Goal: Task Accomplishment & Management: Use online tool/utility

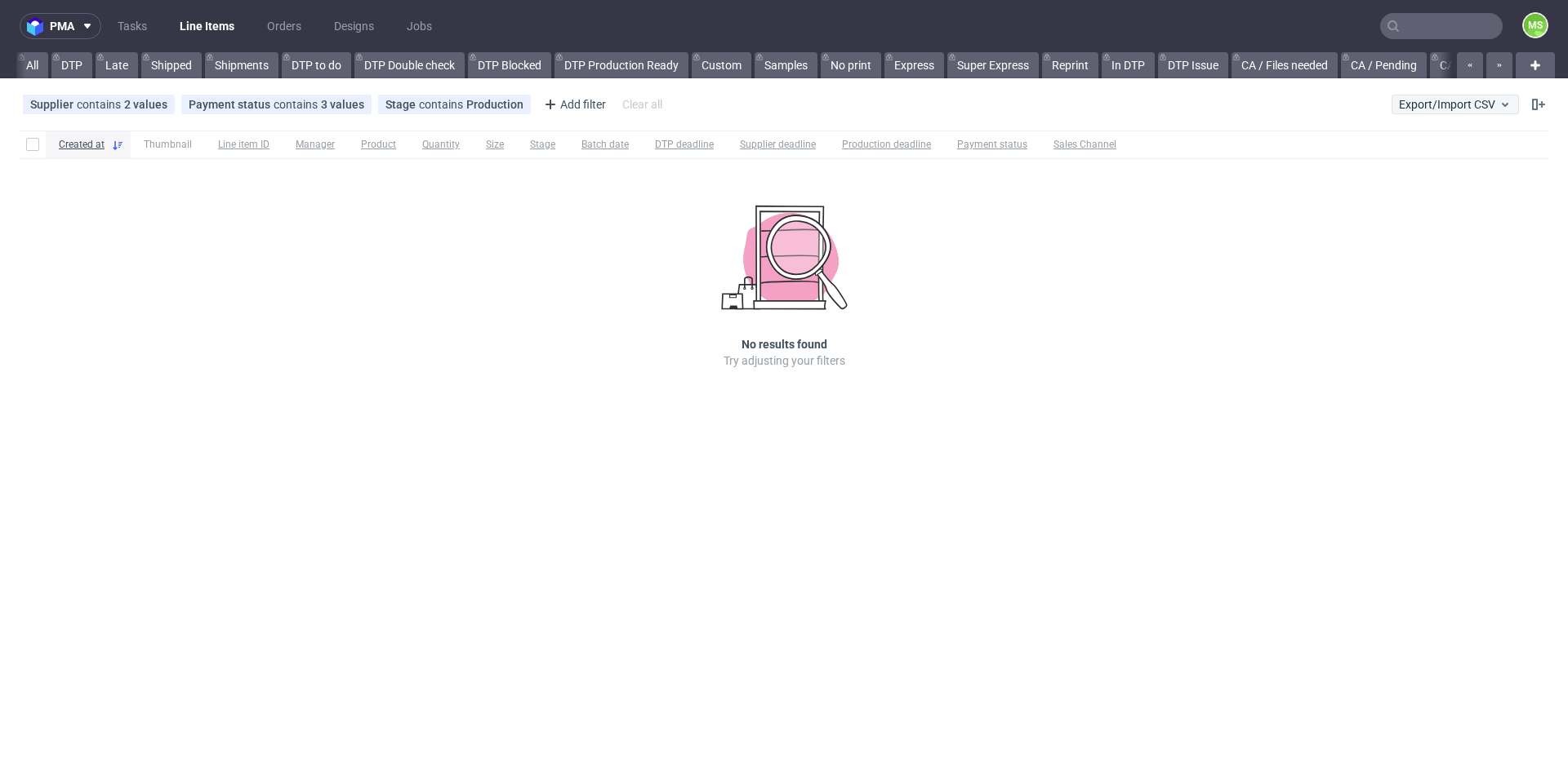
scroll to position [0, 3431]
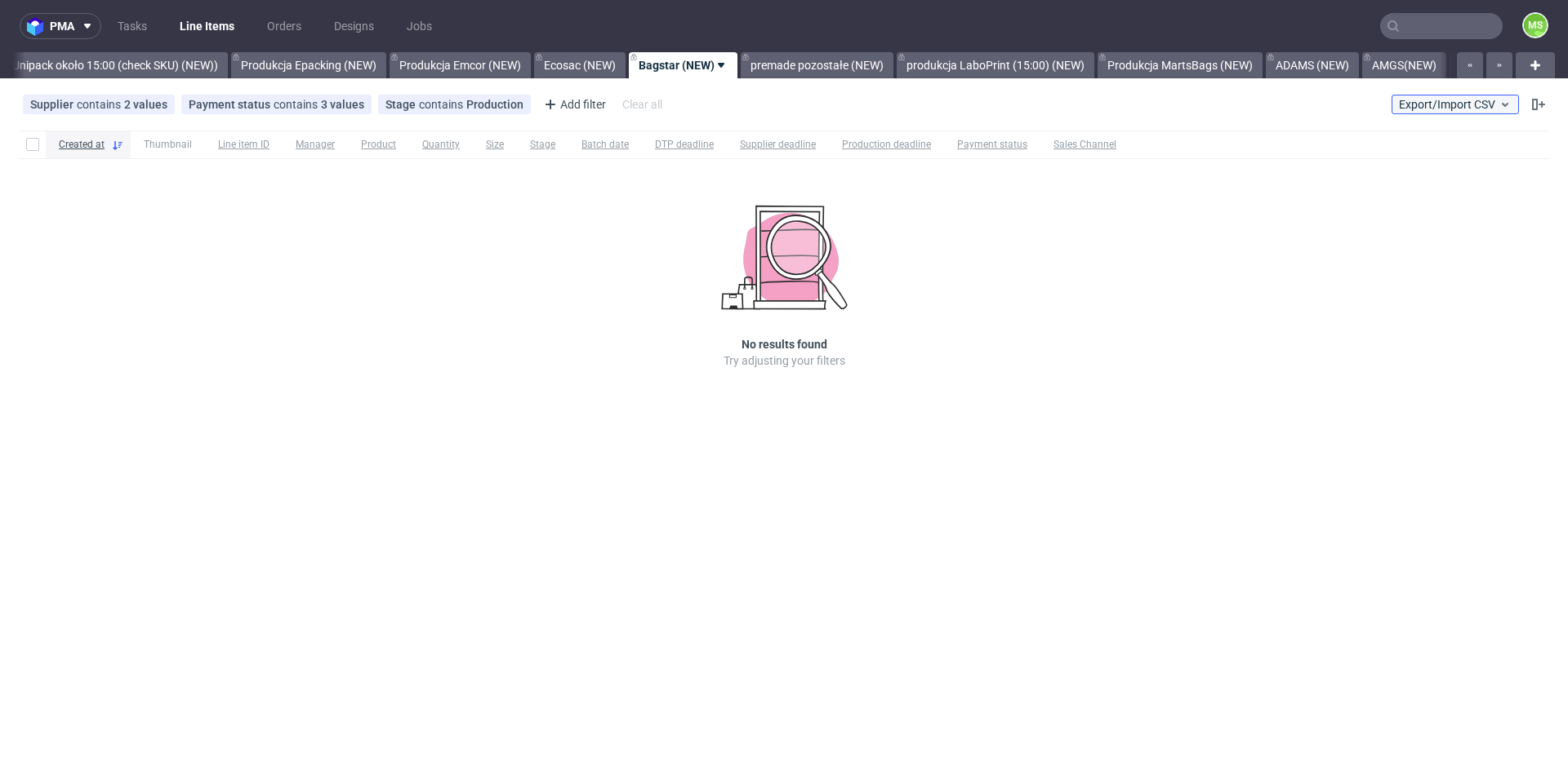
click at [1450, 104] on span "Export/Import CSV" at bounding box center [1455, 105] width 112 height 13
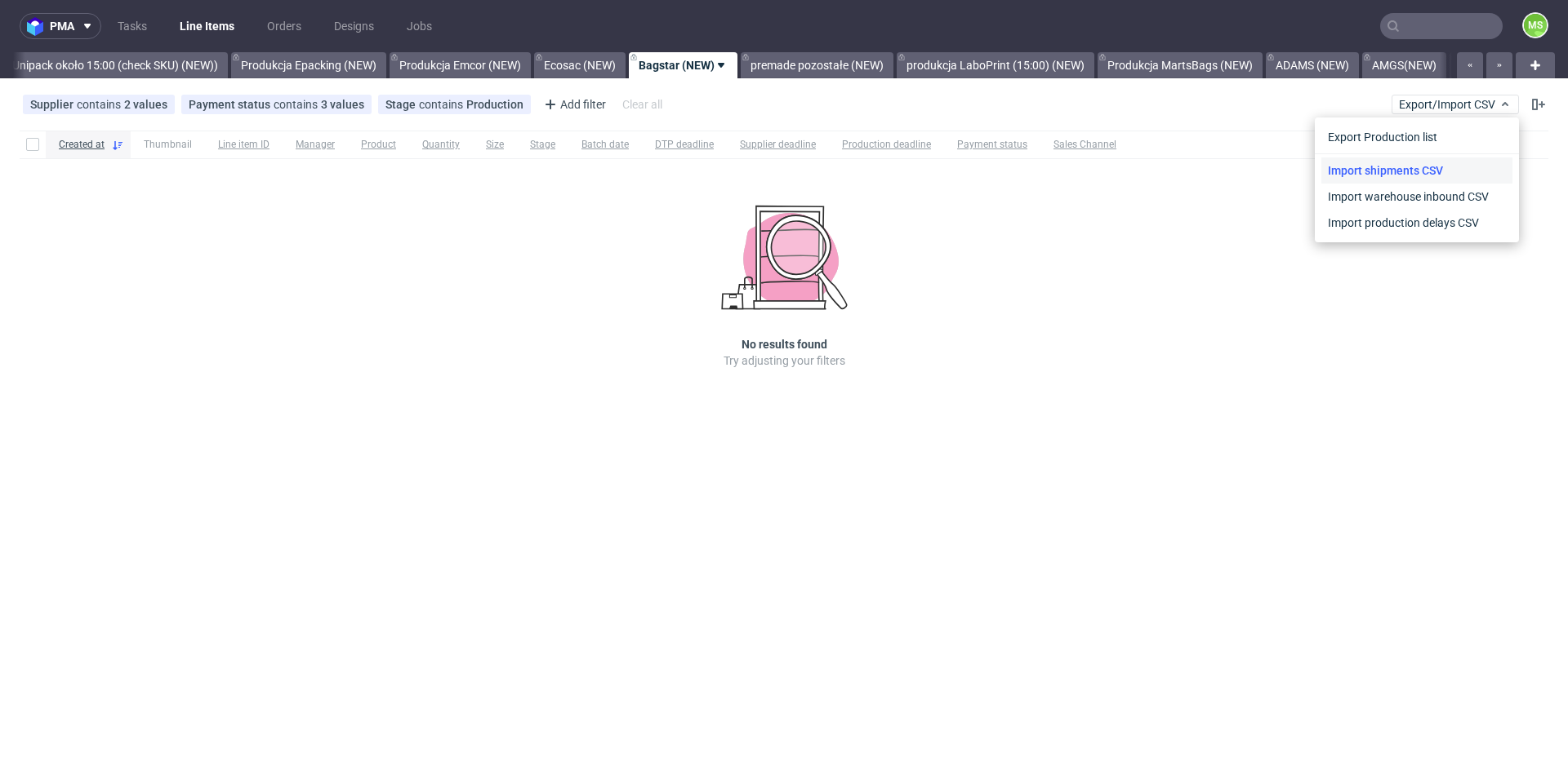
click at [1420, 168] on link "Import shipments CSV" at bounding box center [1417, 171] width 191 height 26
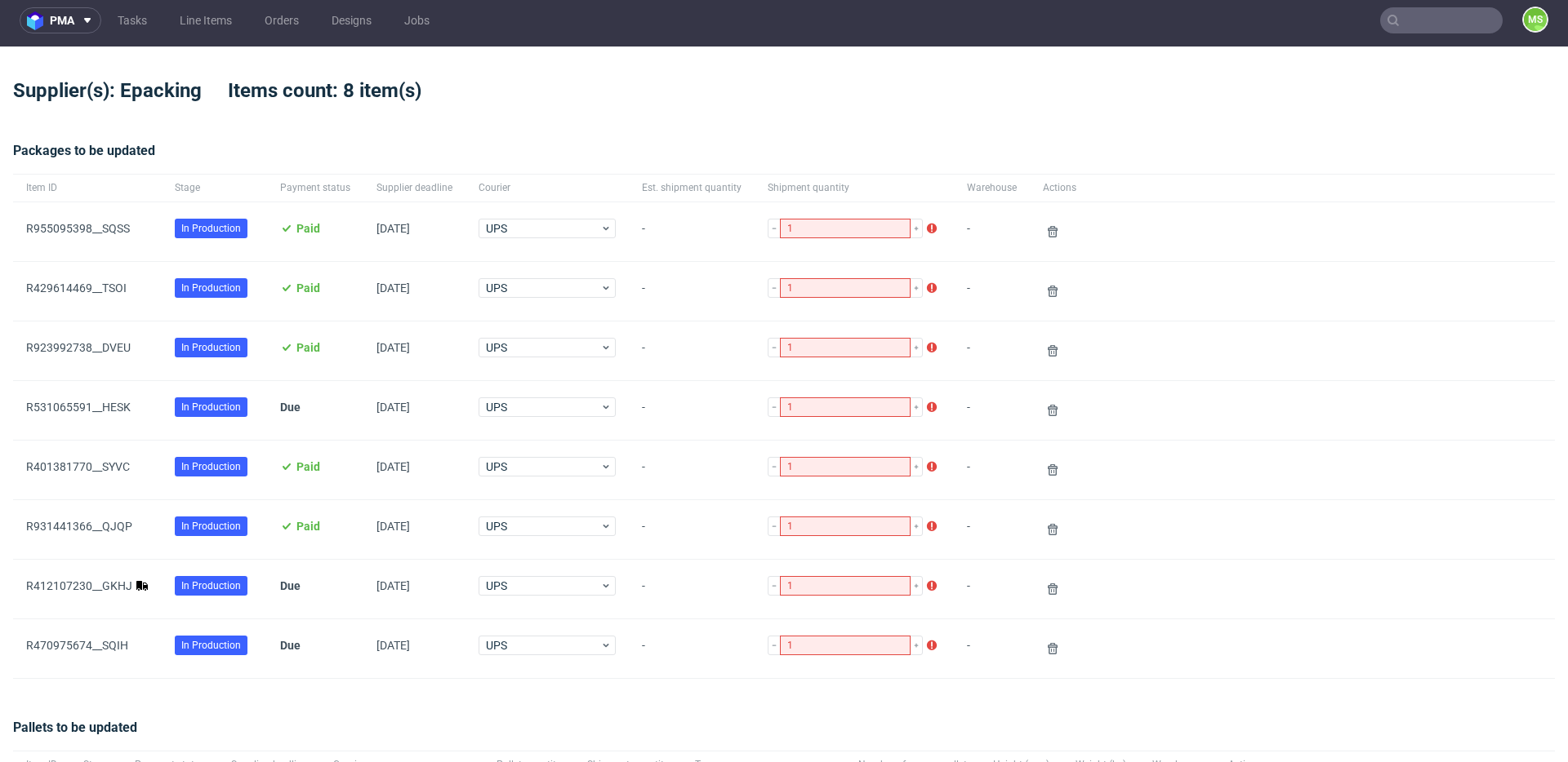
scroll to position [8, 0]
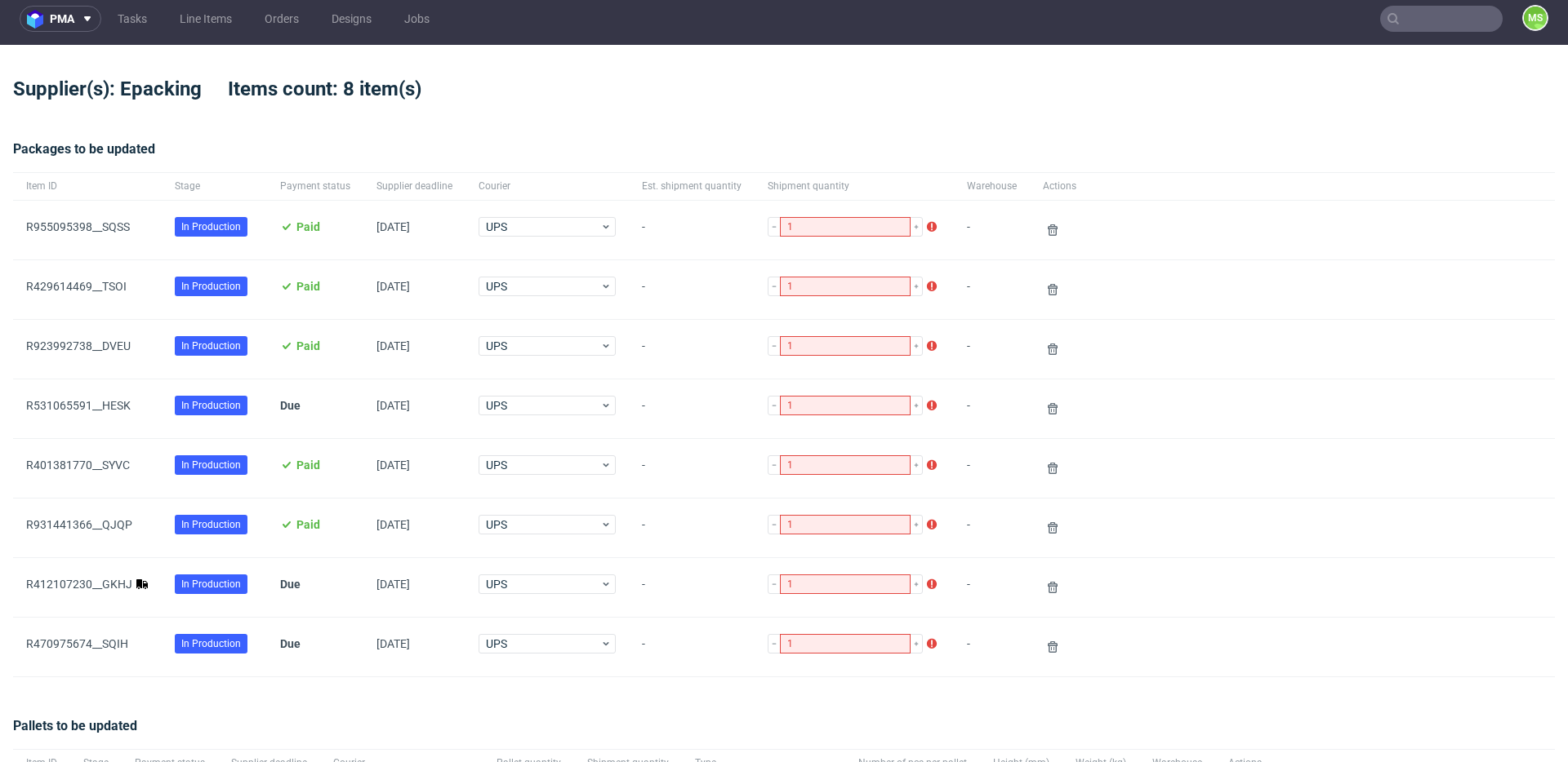
click at [142, 591] on span "R412107230__GKHJ" at bounding box center [88, 587] width 123 height 20
click at [68, 581] on link "R412107230__GKHJ" at bounding box center [79, 584] width 106 height 13
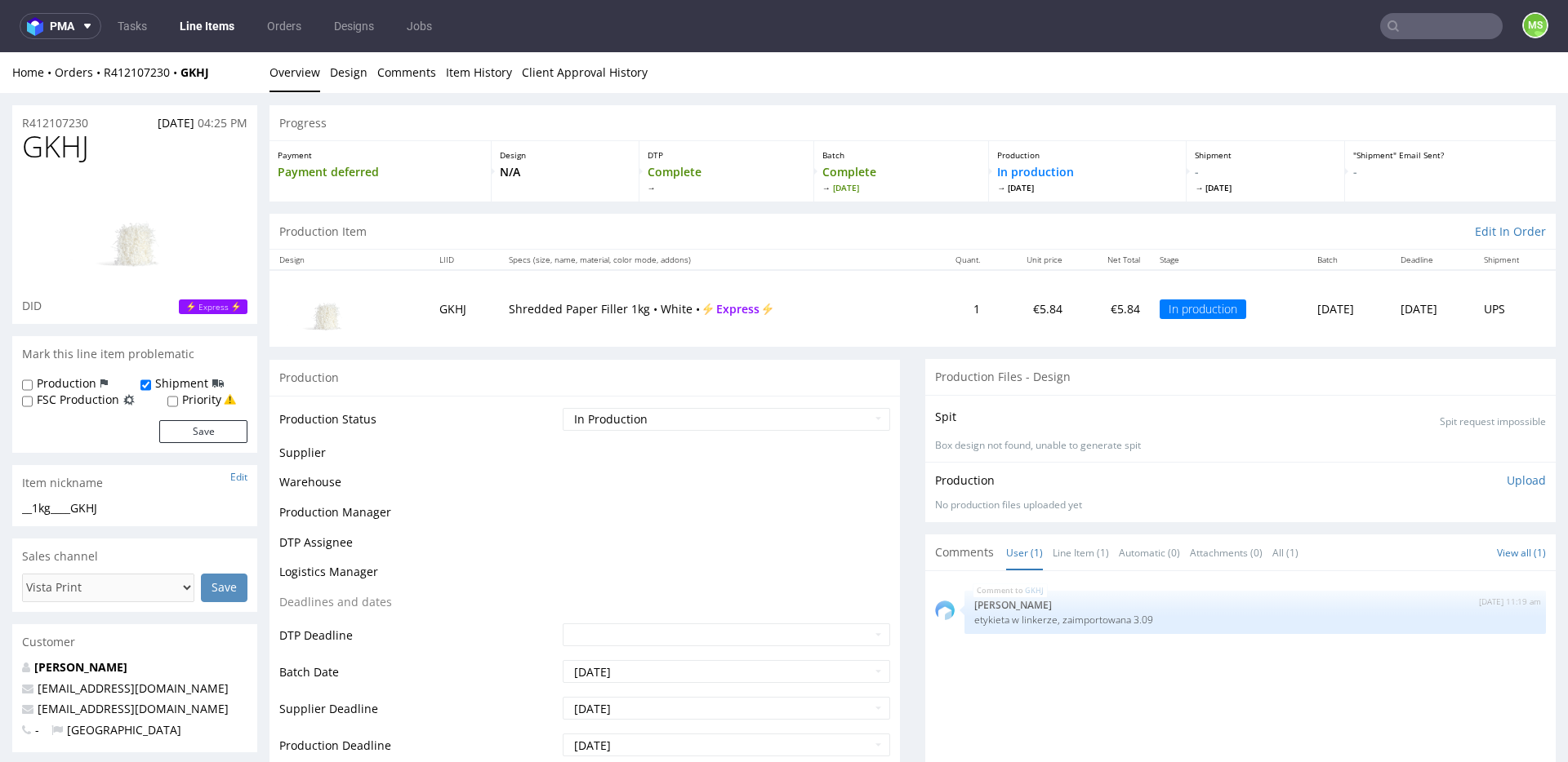
scroll to position [1, 0]
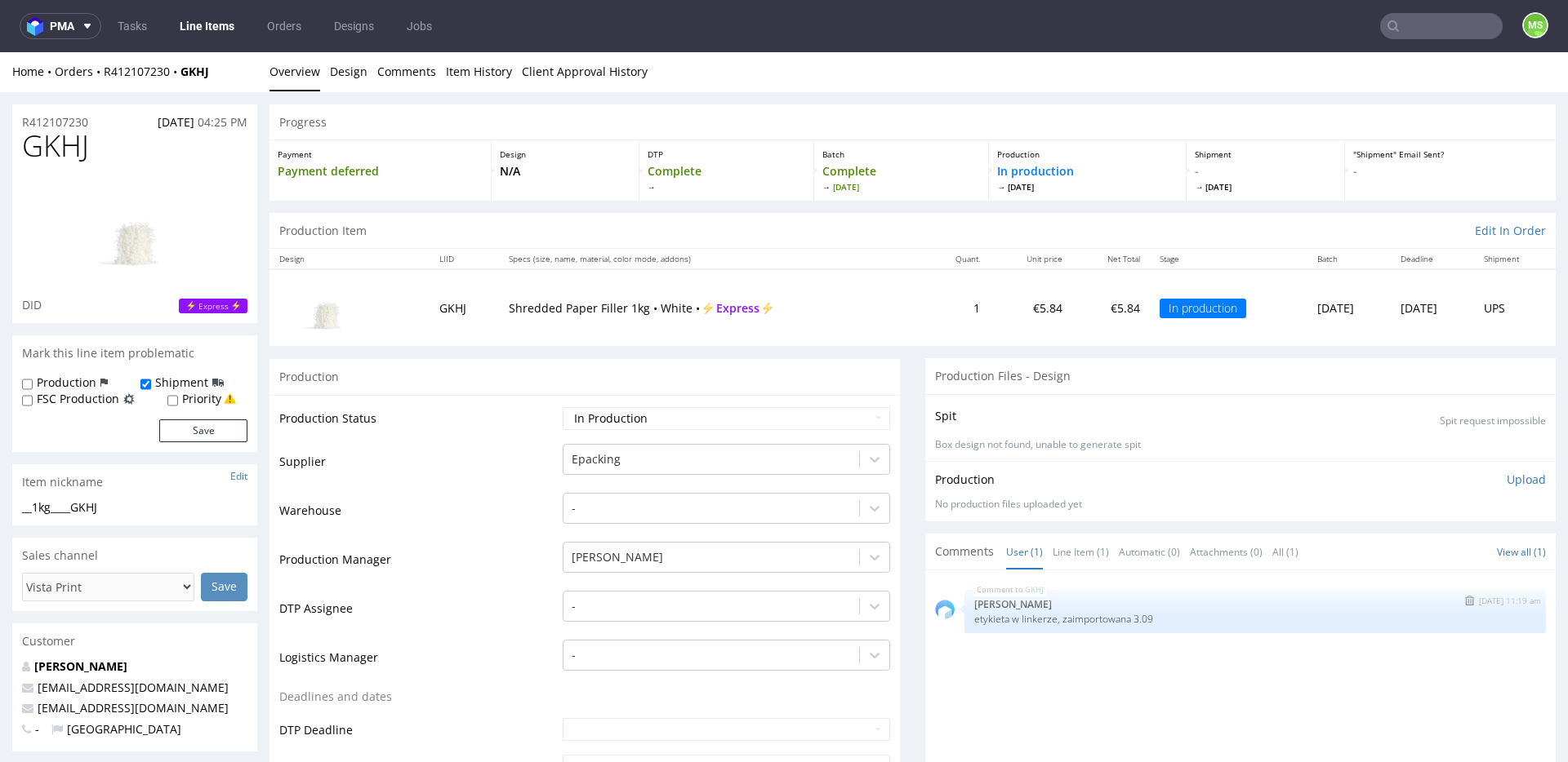
drag, startPoint x: 1044, startPoint y: 623, endPoint x: 1359, endPoint y: 629, distance: 315.1
click at [1359, 629] on div "GKHJ 3rd Sep 25 | 11:19 am Ewa Prus etykieta w linkerze, zaimportowana 3.09" at bounding box center [1255, 612] width 582 height 43
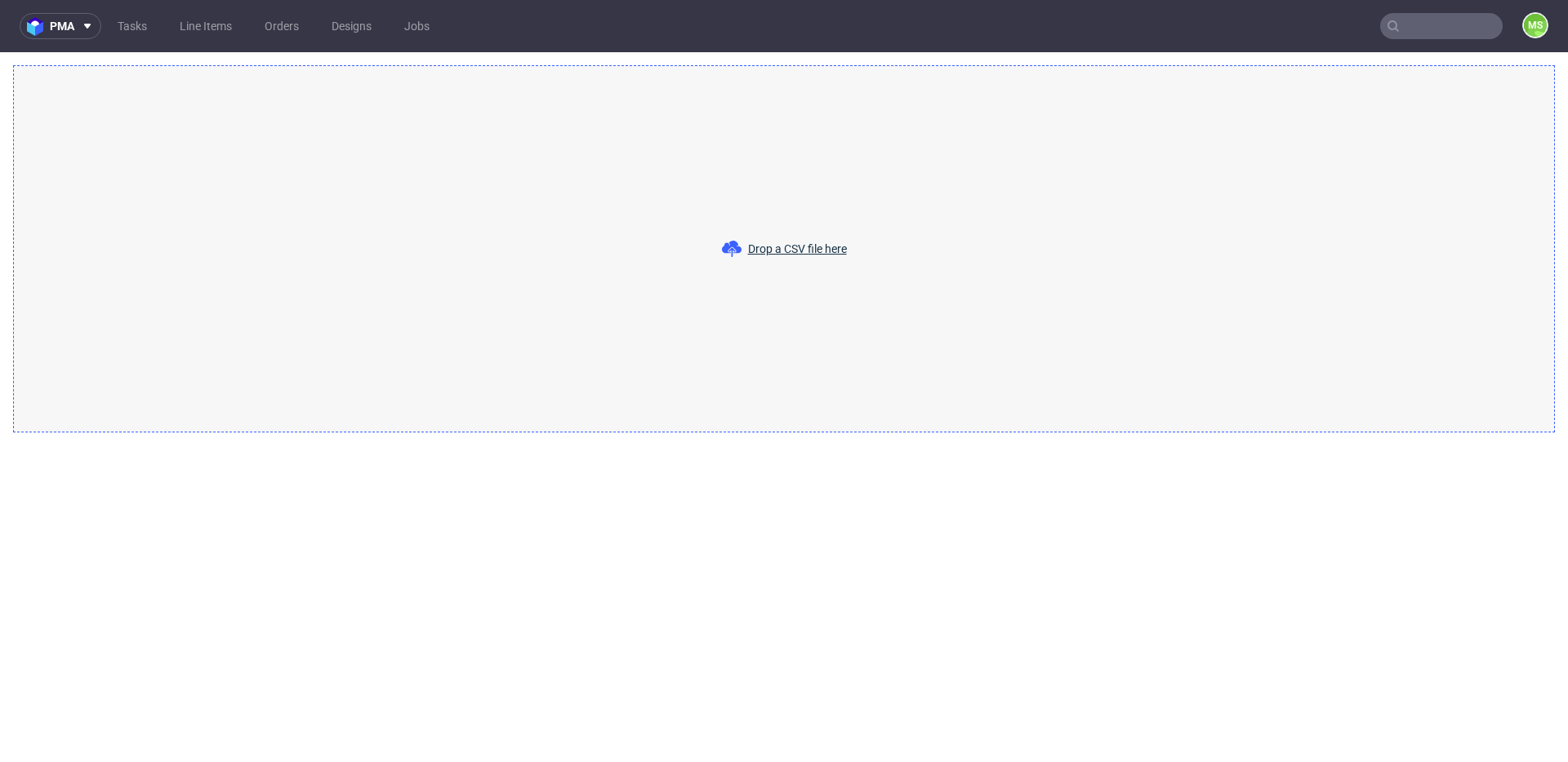
click at [570, 296] on div "Drop a CSV file here" at bounding box center [784, 248] width 1542 height 367
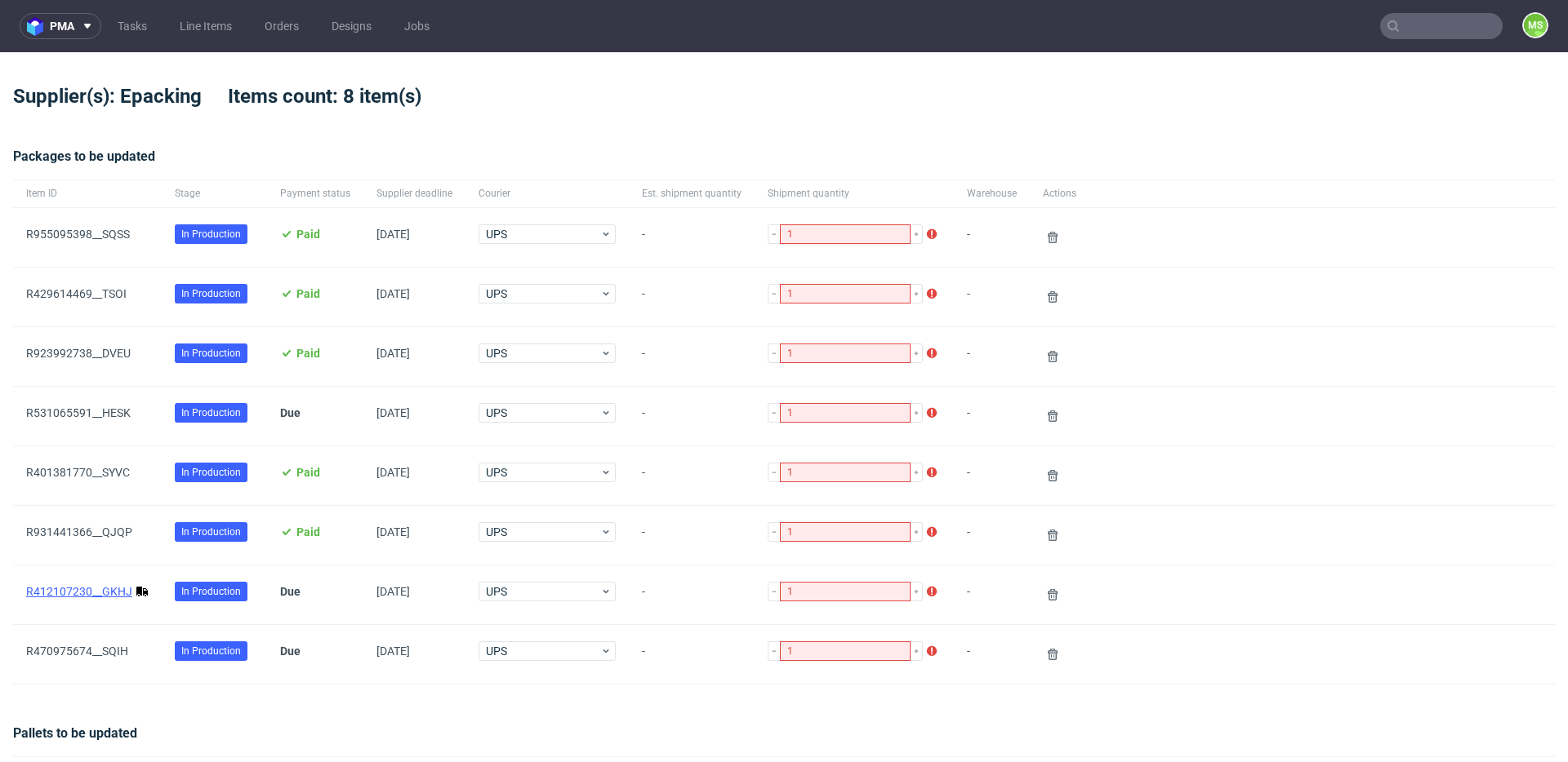
click at [100, 587] on link "R412107230__GKHJ" at bounding box center [79, 592] width 106 height 13
click at [1046, 597] on icon at bounding box center [1052, 595] width 13 height 13
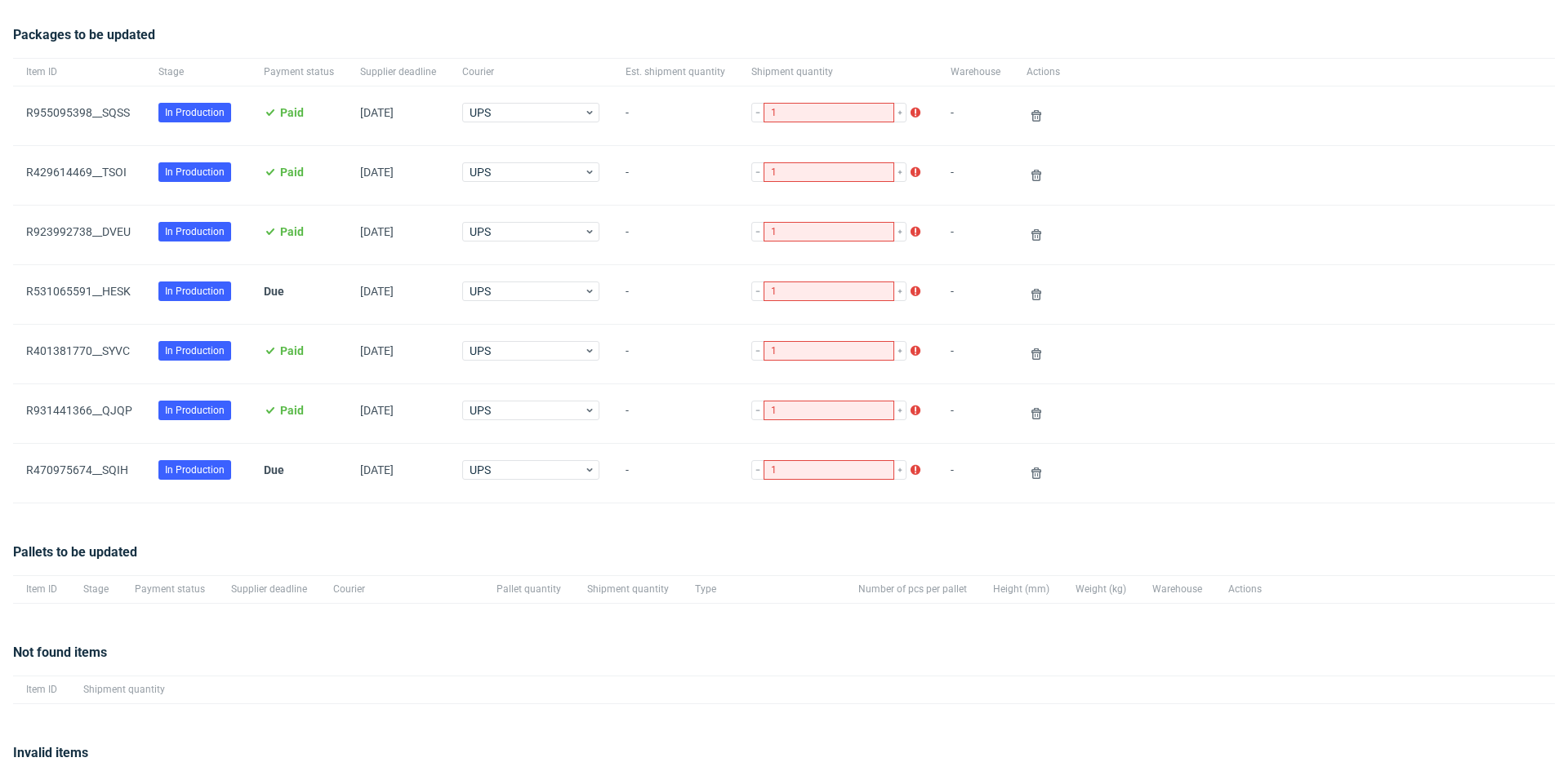
scroll to position [223, 0]
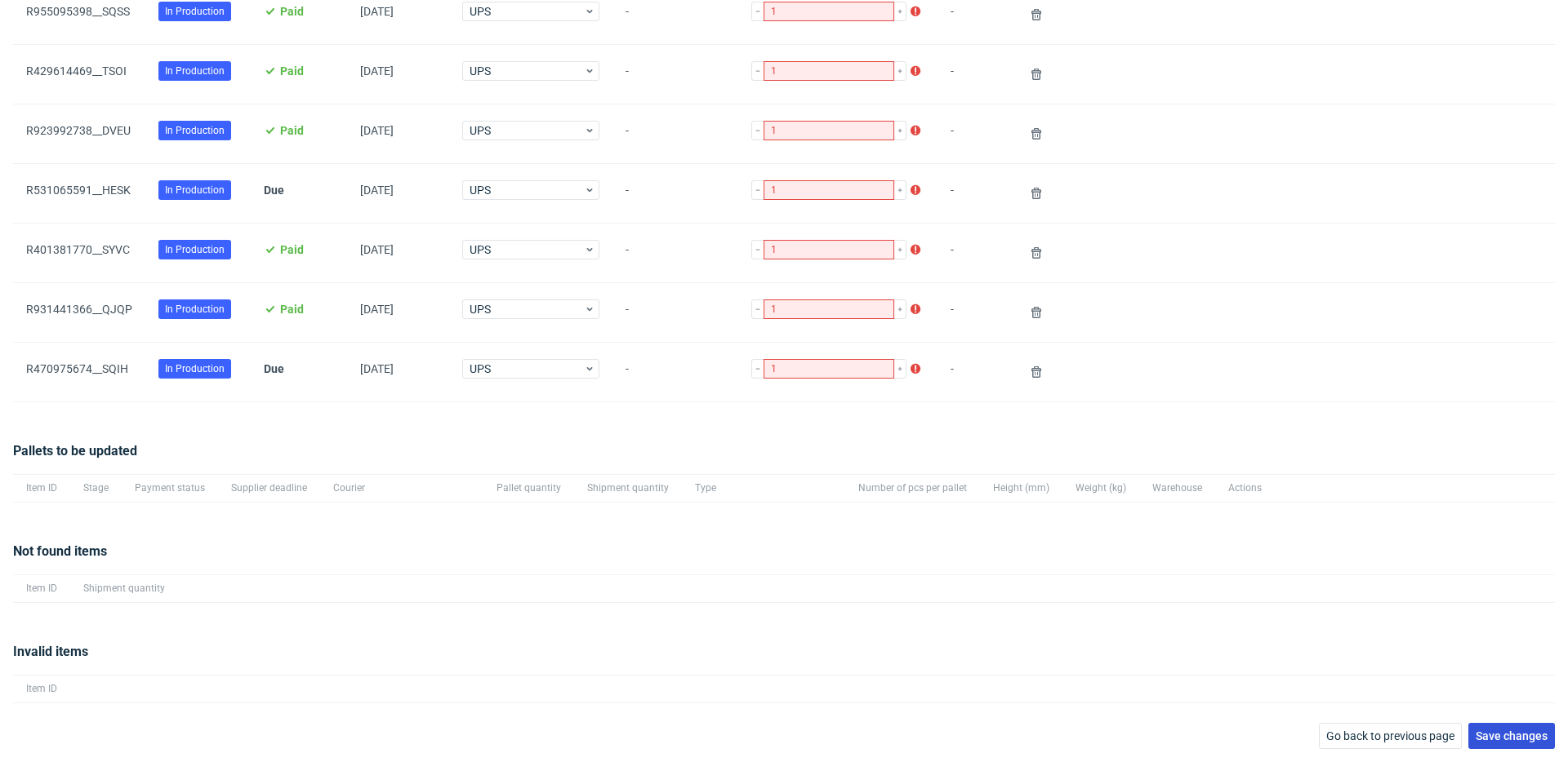
click at [1485, 742] on span "Save changes" at bounding box center [1511, 737] width 72 height 11
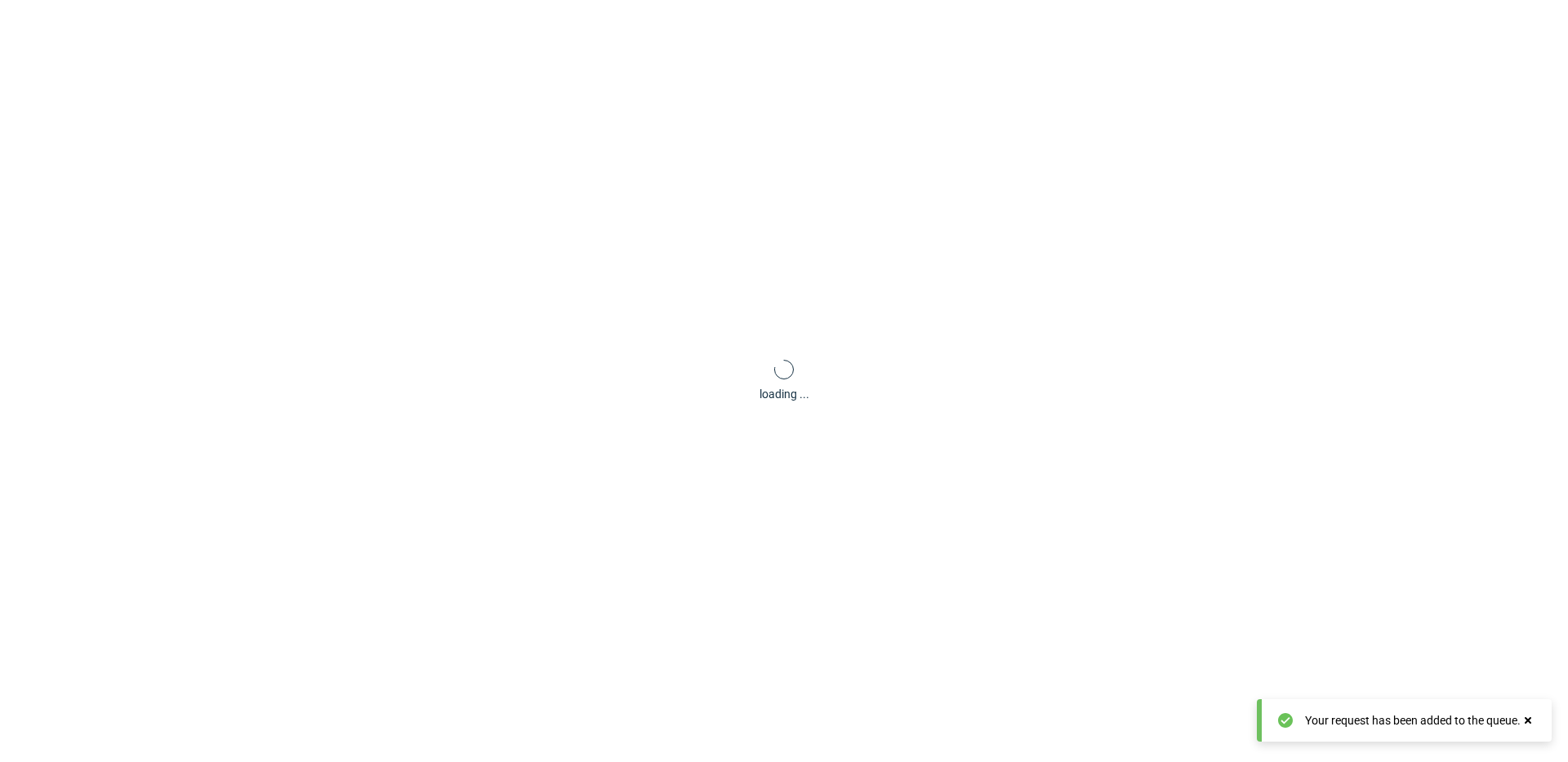
scroll to position [78, 0]
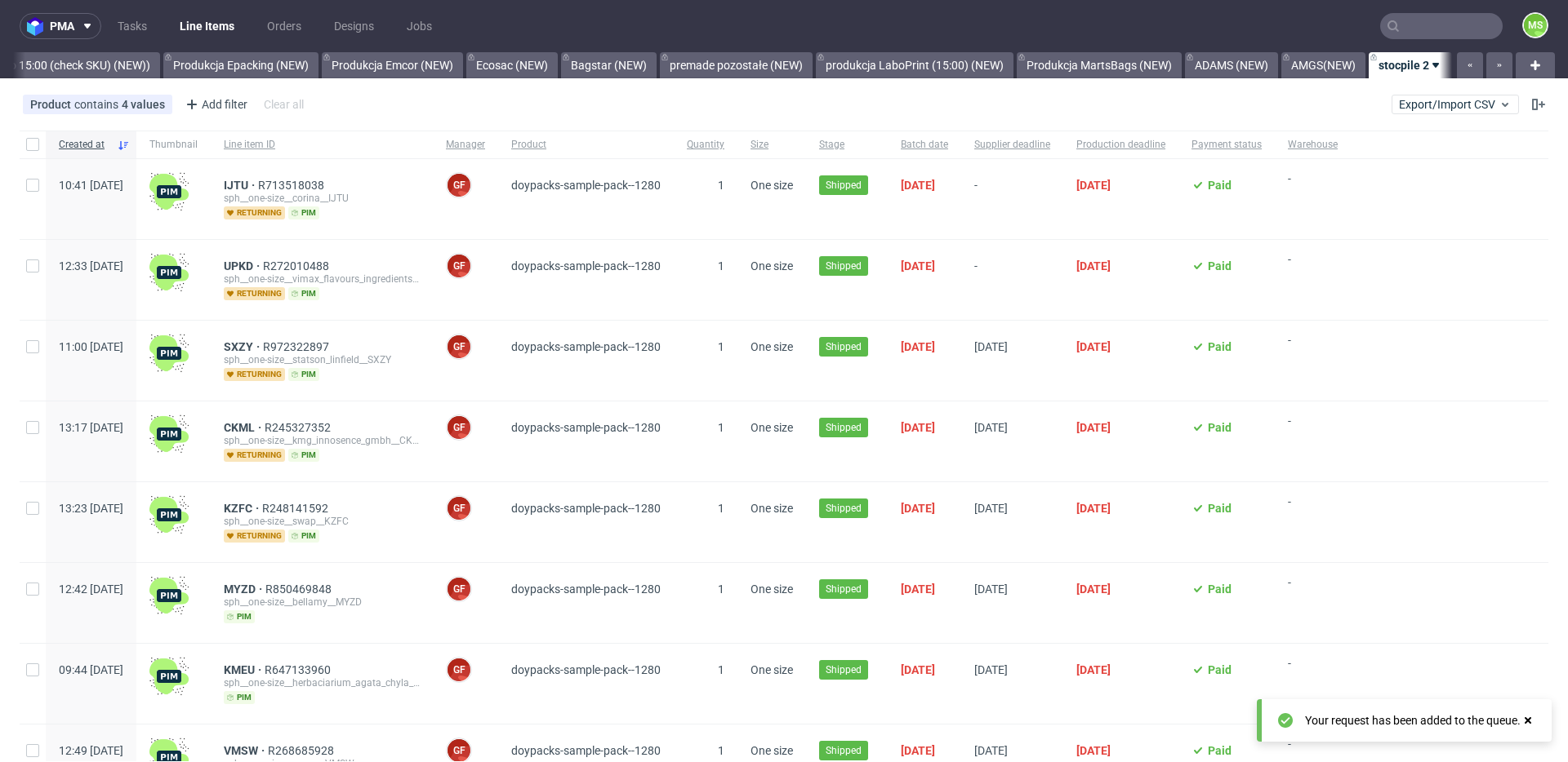
scroll to position [0, 3559]
click at [1399, 109] on span "Export/Import CSV" at bounding box center [1455, 105] width 112 height 13
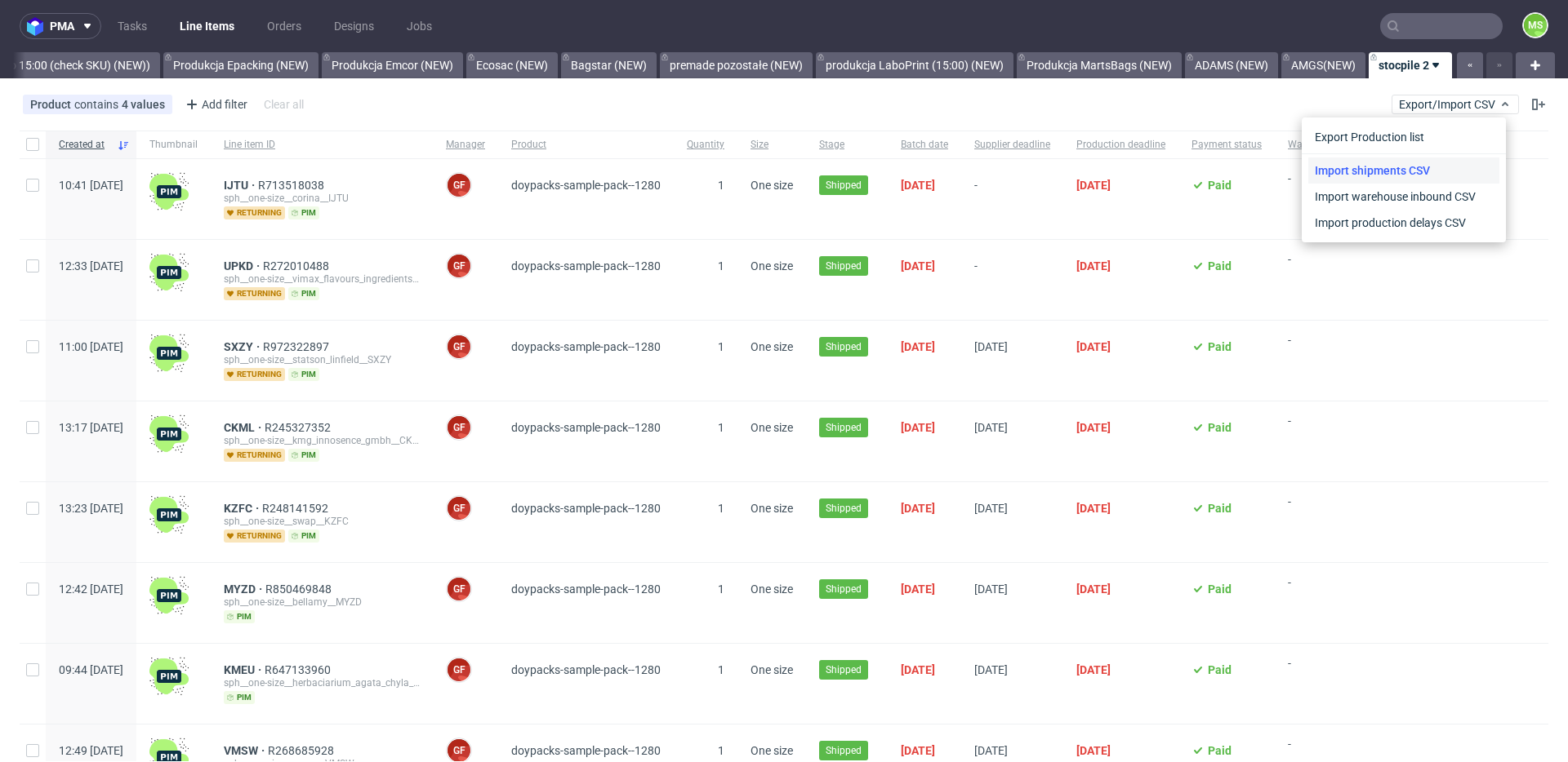
click at [1397, 177] on link "Import shipments CSV" at bounding box center [1404, 171] width 191 height 26
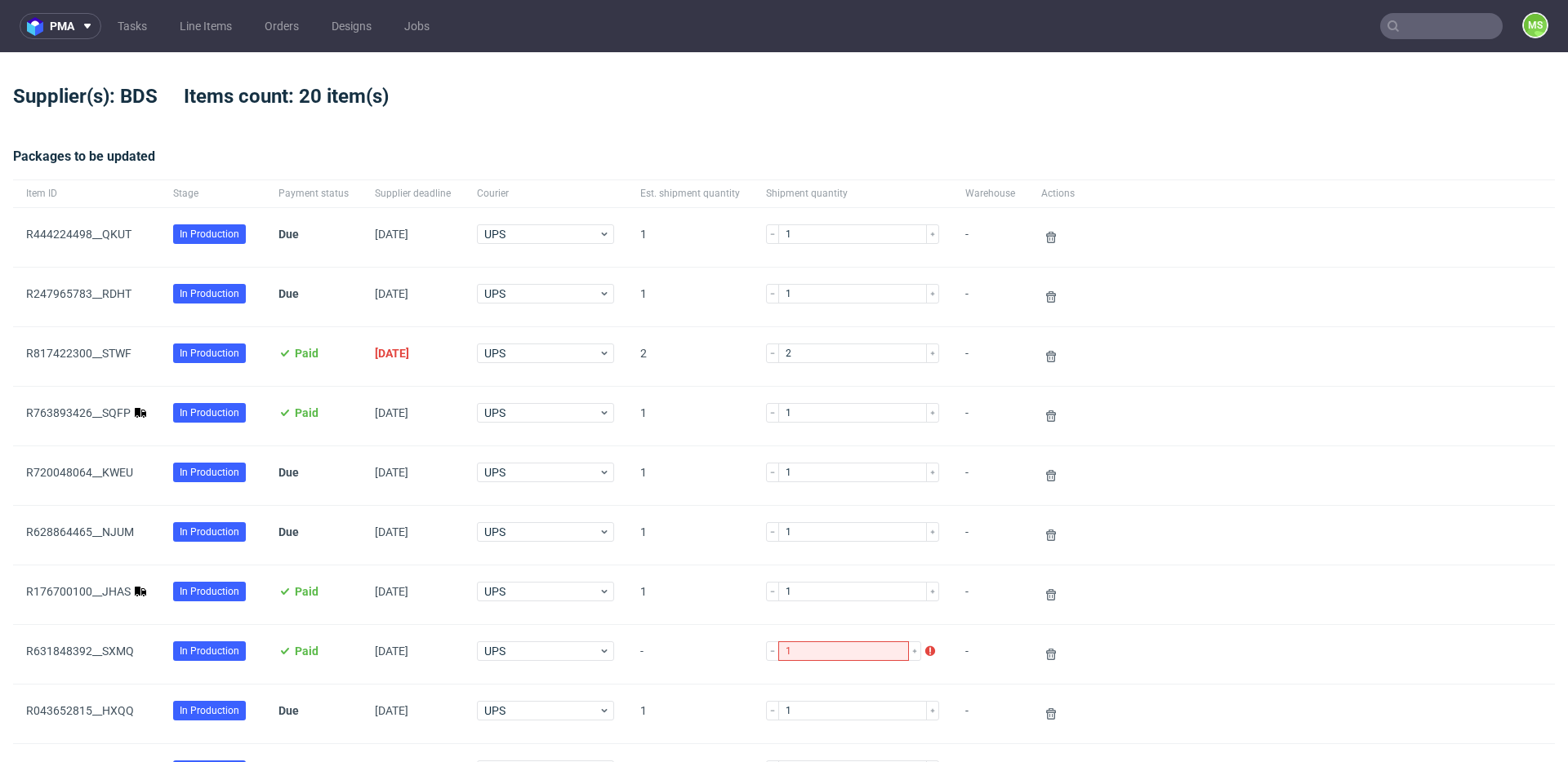
click at [629, 503] on div "1" at bounding box center [690, 476] width 126 height 59
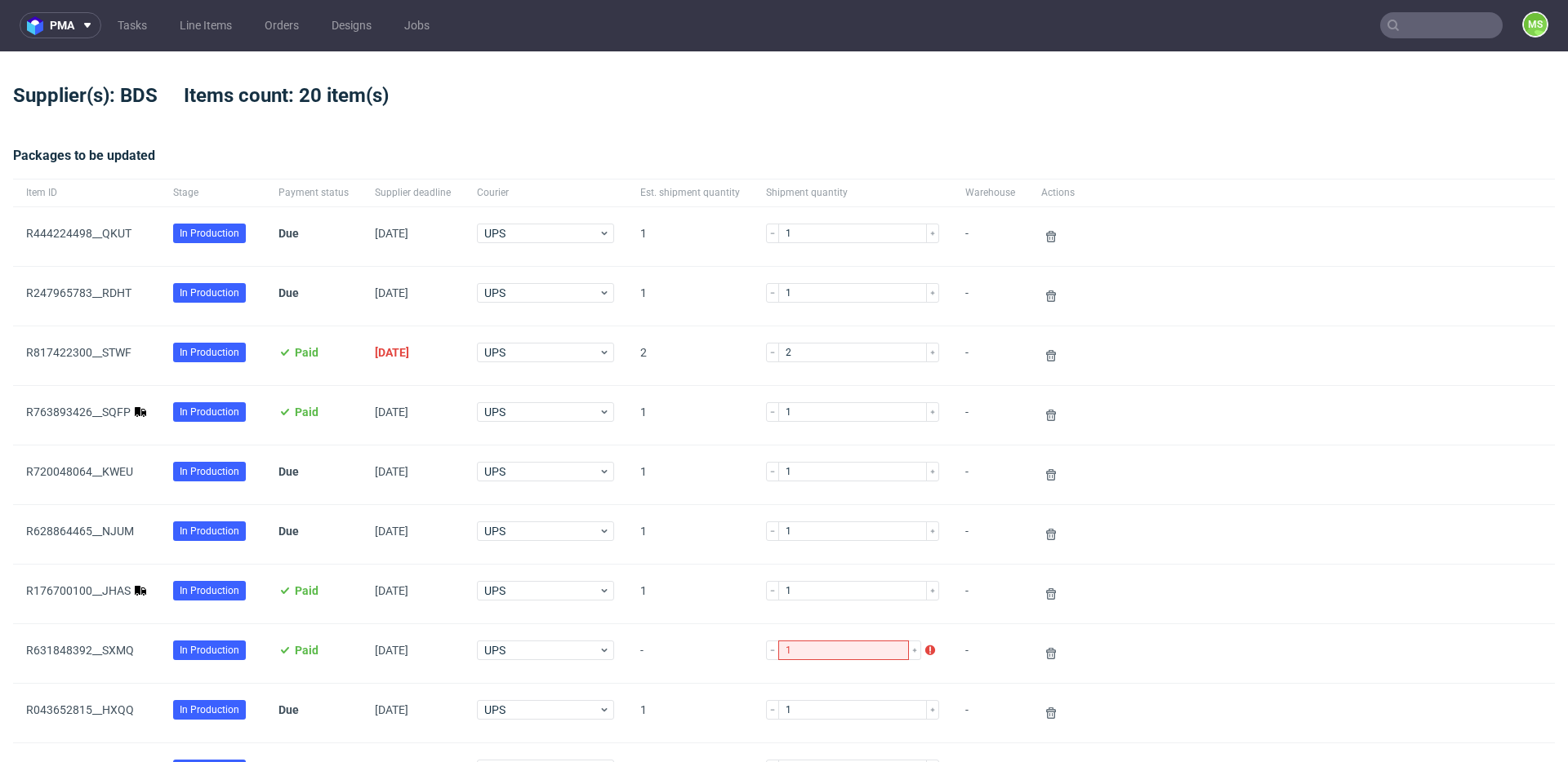
scroll to position [10, 0]
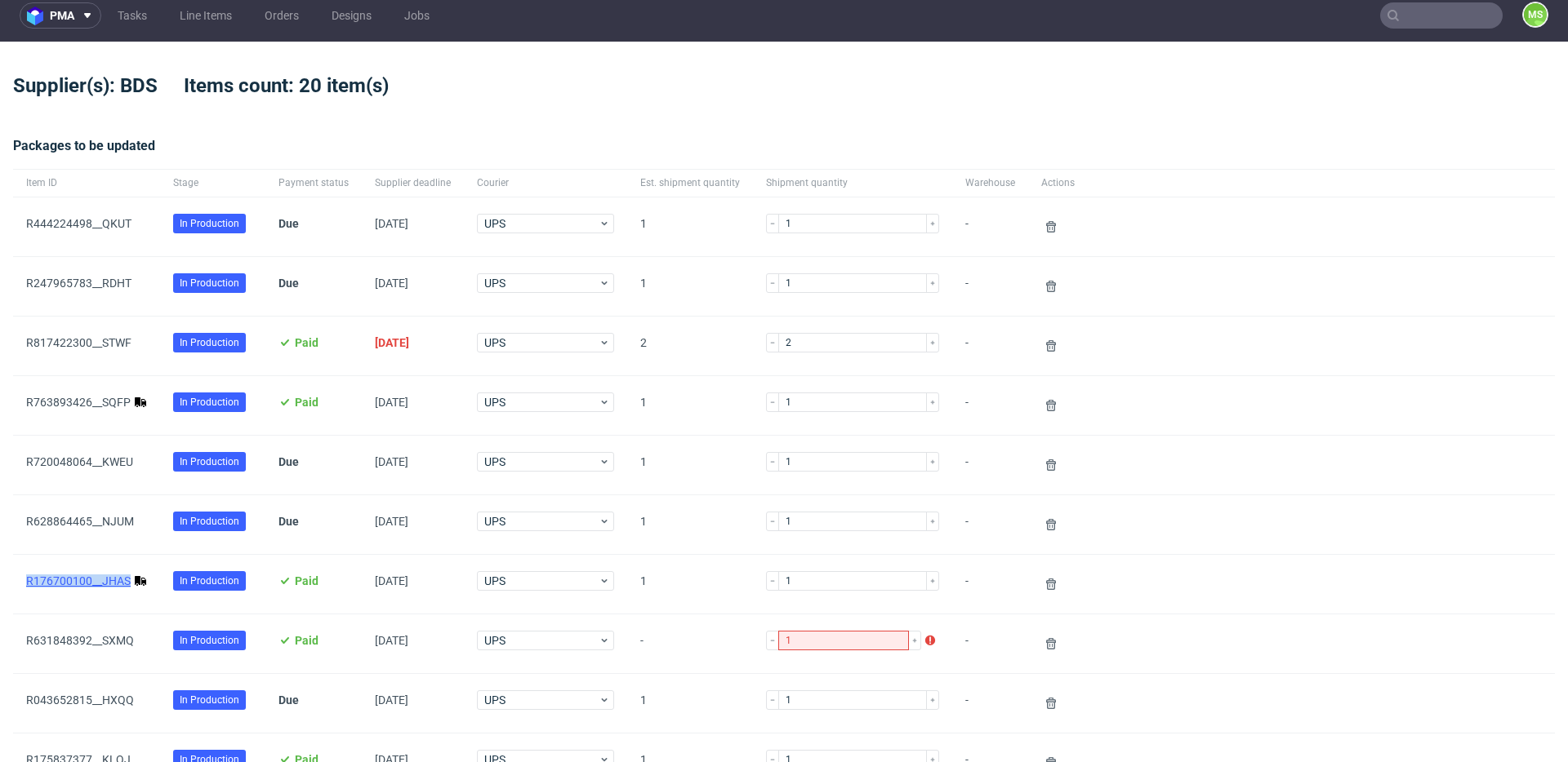
click at [90, 583] on link "R176700100__JHAS" at bounding box center [78, 582] width 105 height 13
click at [94, 398] on link "R763893426__SQFP" at bounding box center [78, 402] width 105 height 13
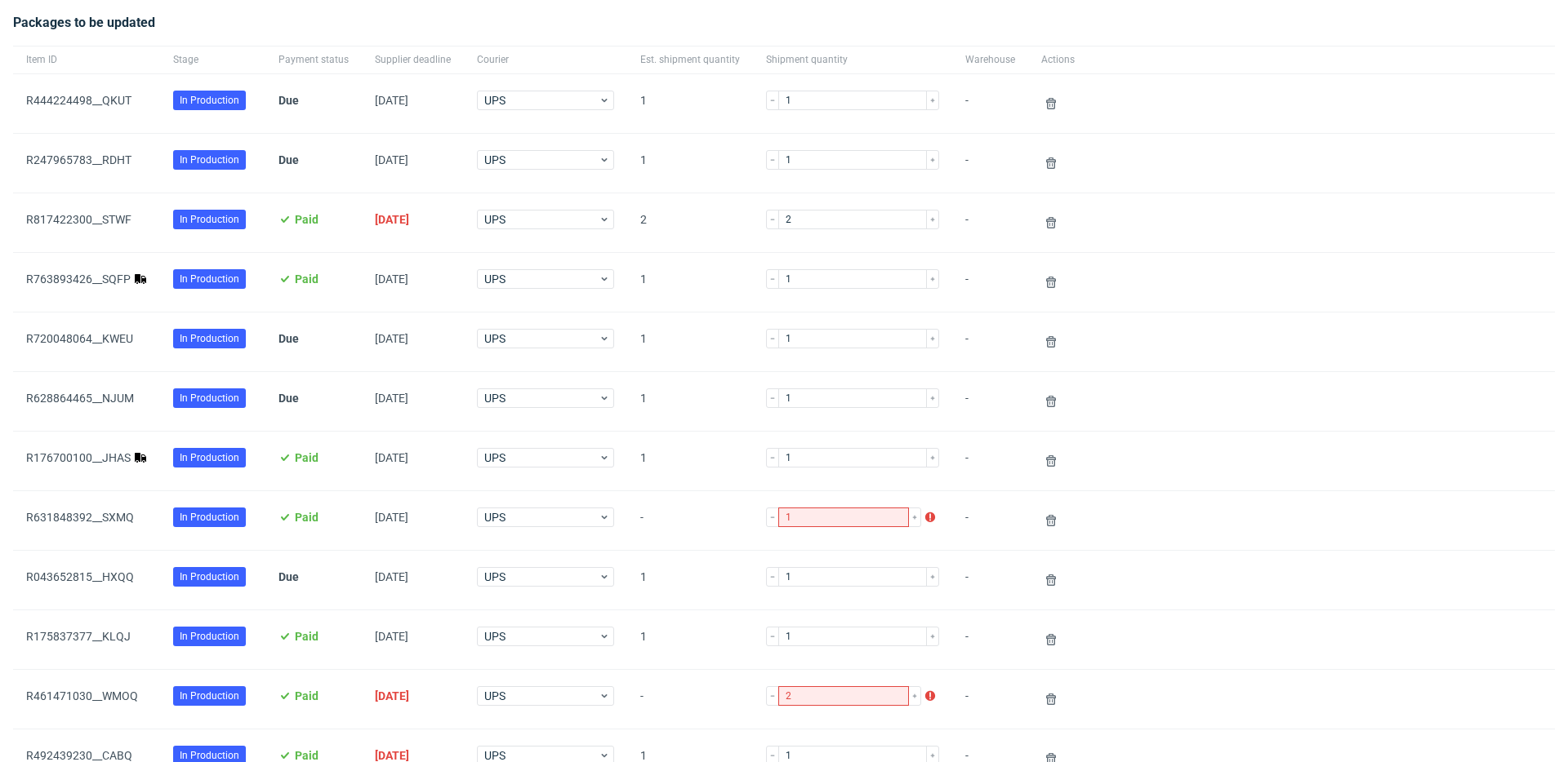
click at [538, 475] on div "UPS" at bounding box center [545, 461] width 163 height 59
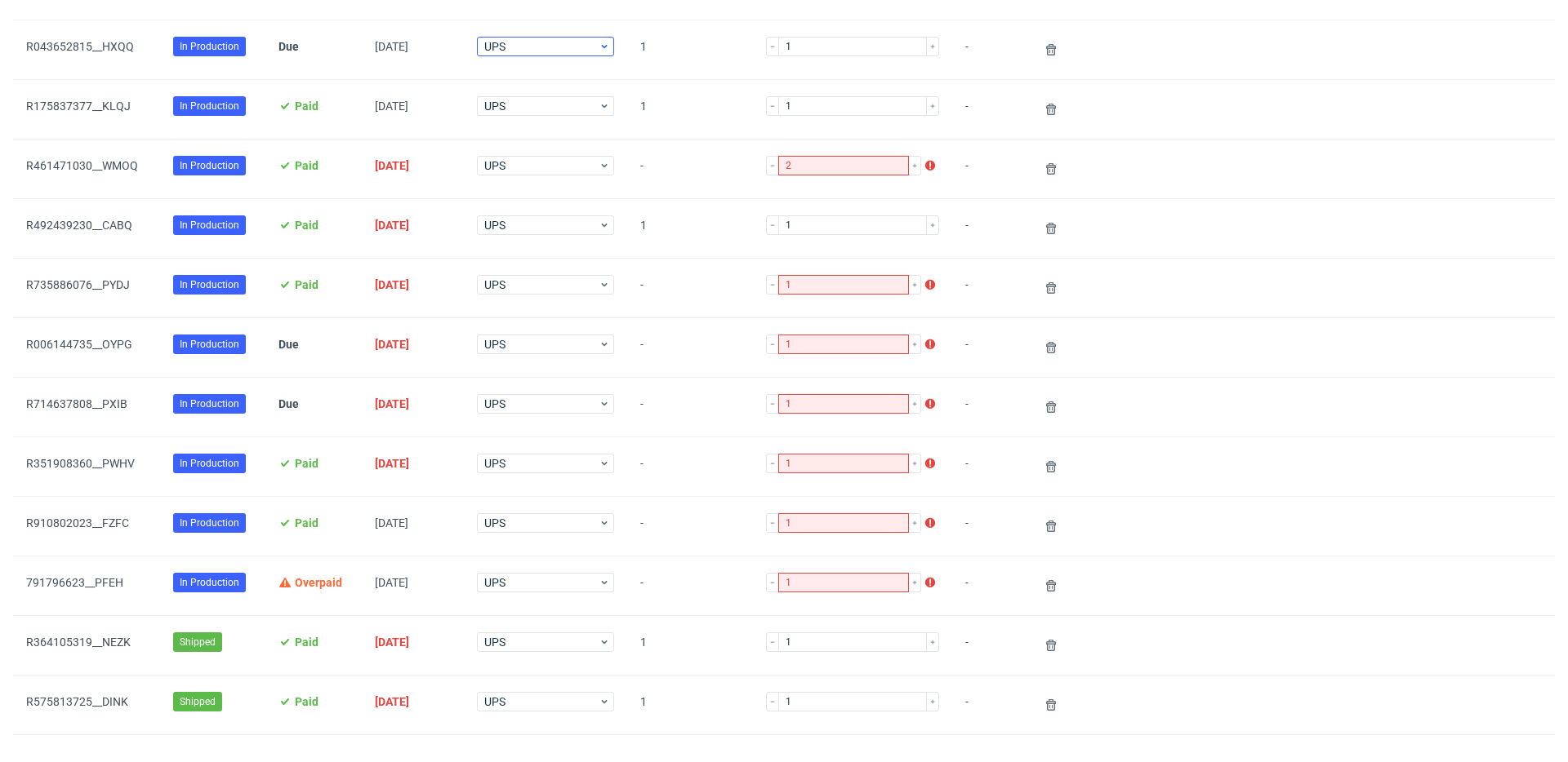
scroll to position [908, 0]
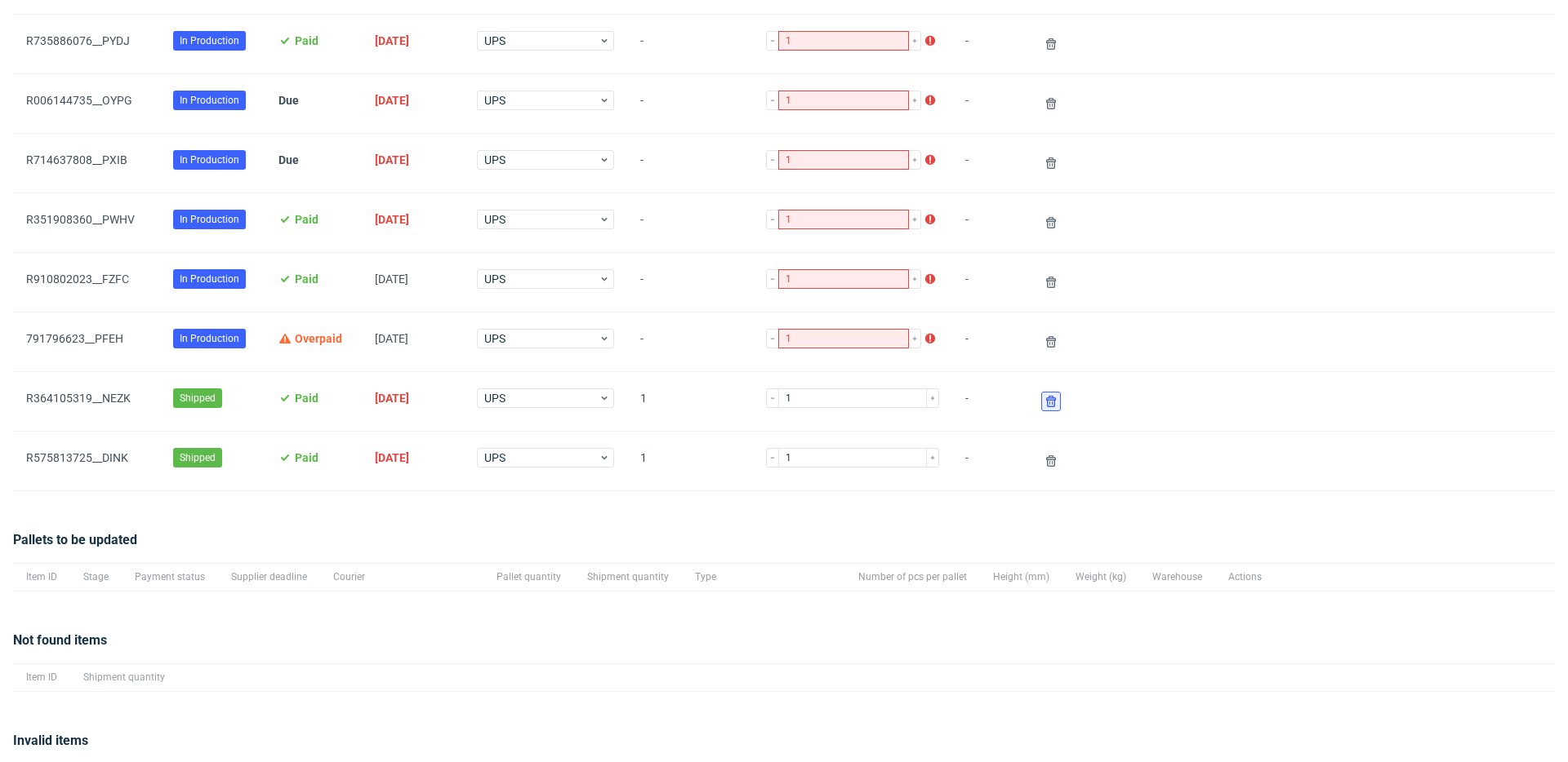
click at [1046, 398] on use at bounding box center [1050, 401] width 9 height 11
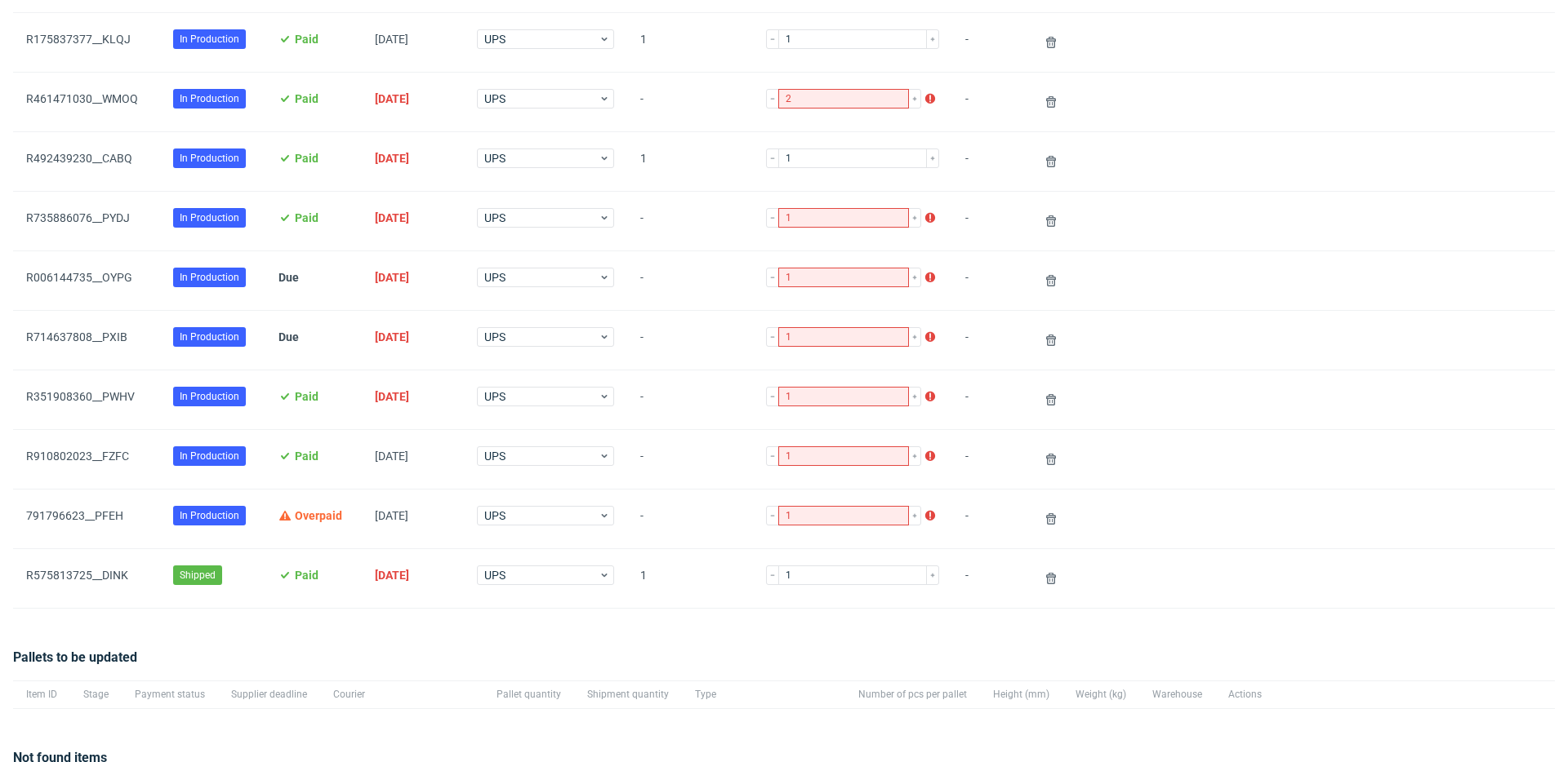
scroll to position [938, 0]
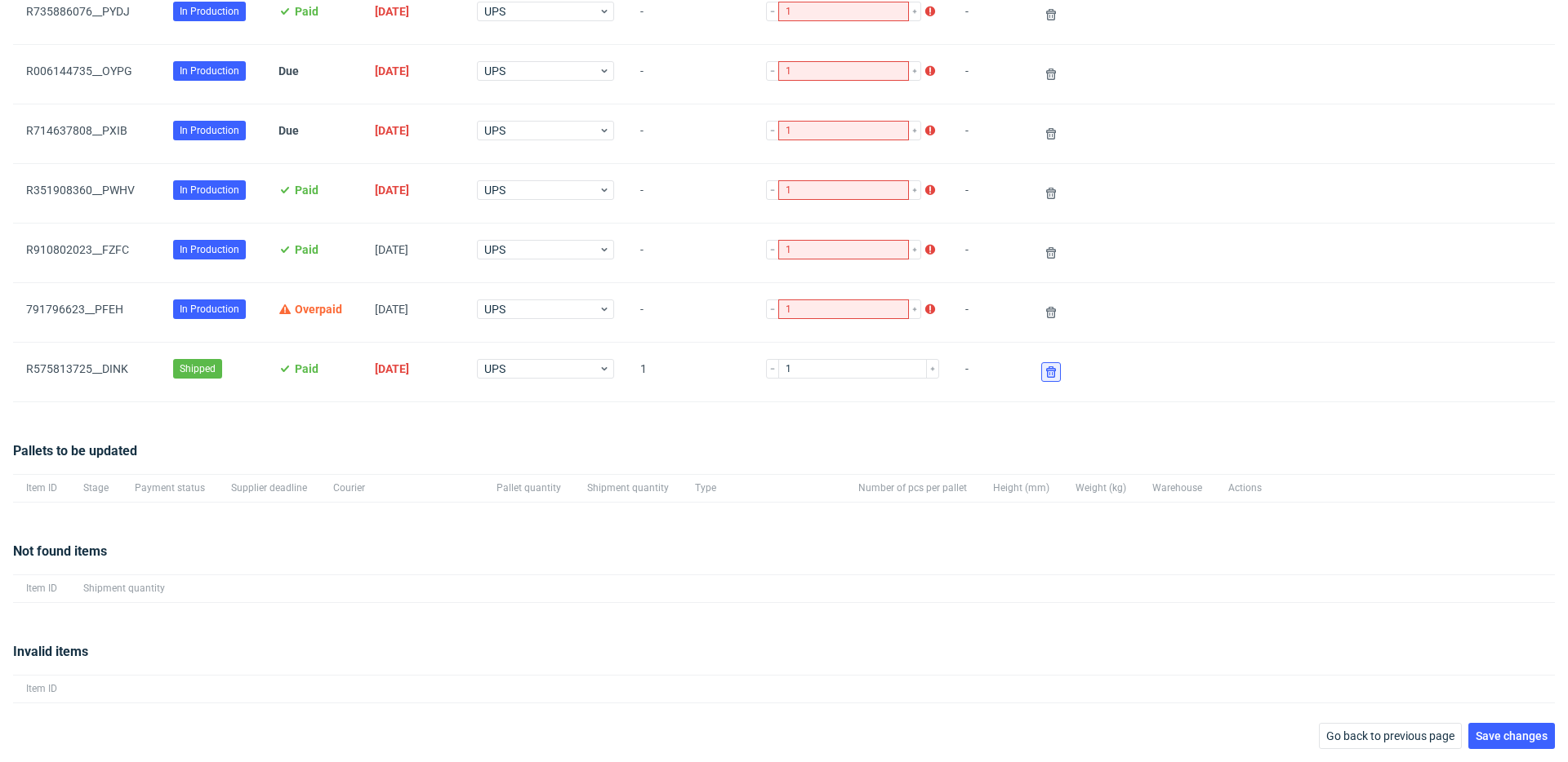
click at [1046, 377] on use at bounding box center [1050, 372] width 9 height 11
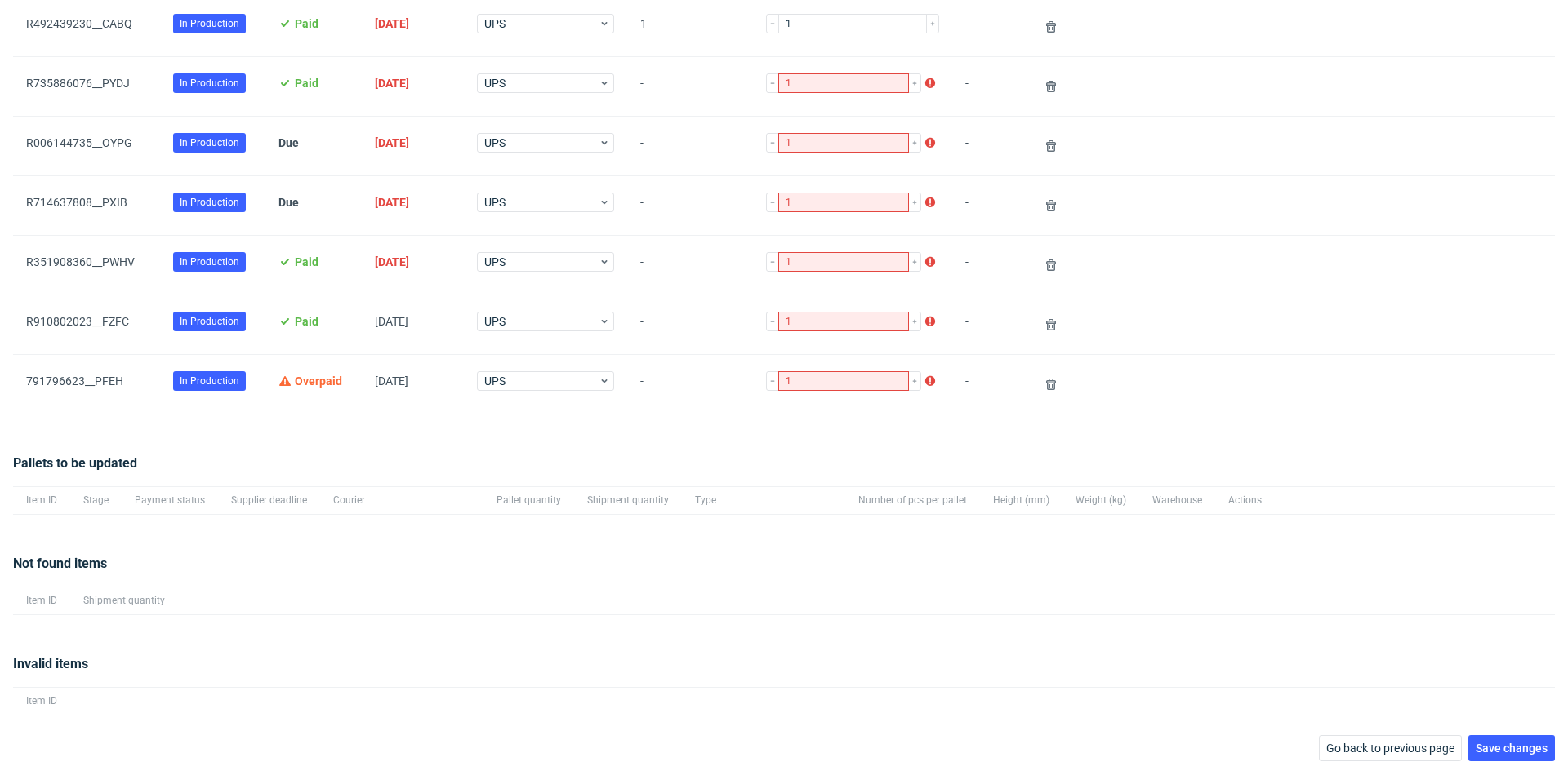
scroll to position [867, 0]
click at [1488, 744] on span "Save changes" at bounding box center [1511, 748] width 72 height 11
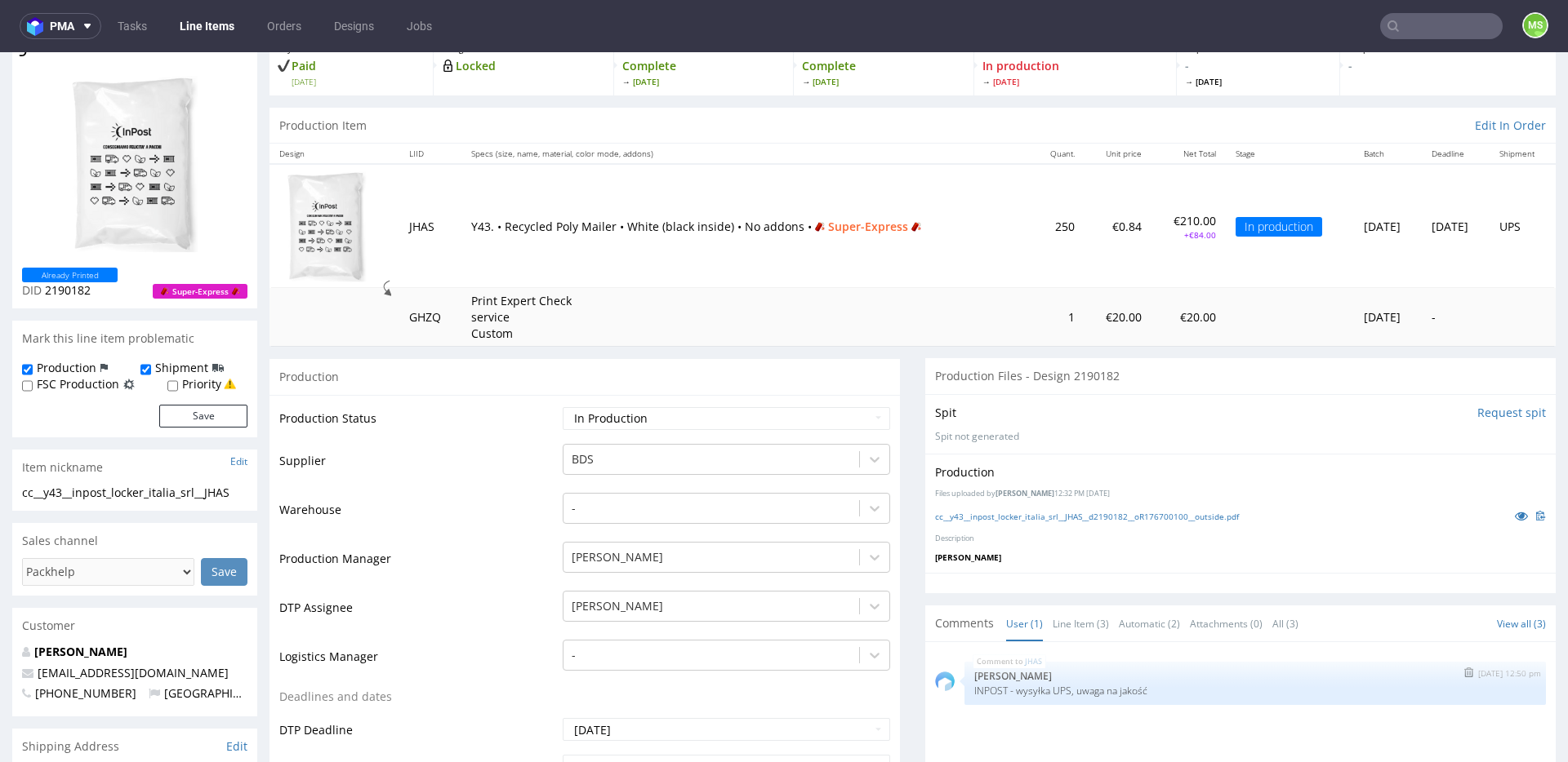
scroll to position [120, 0]
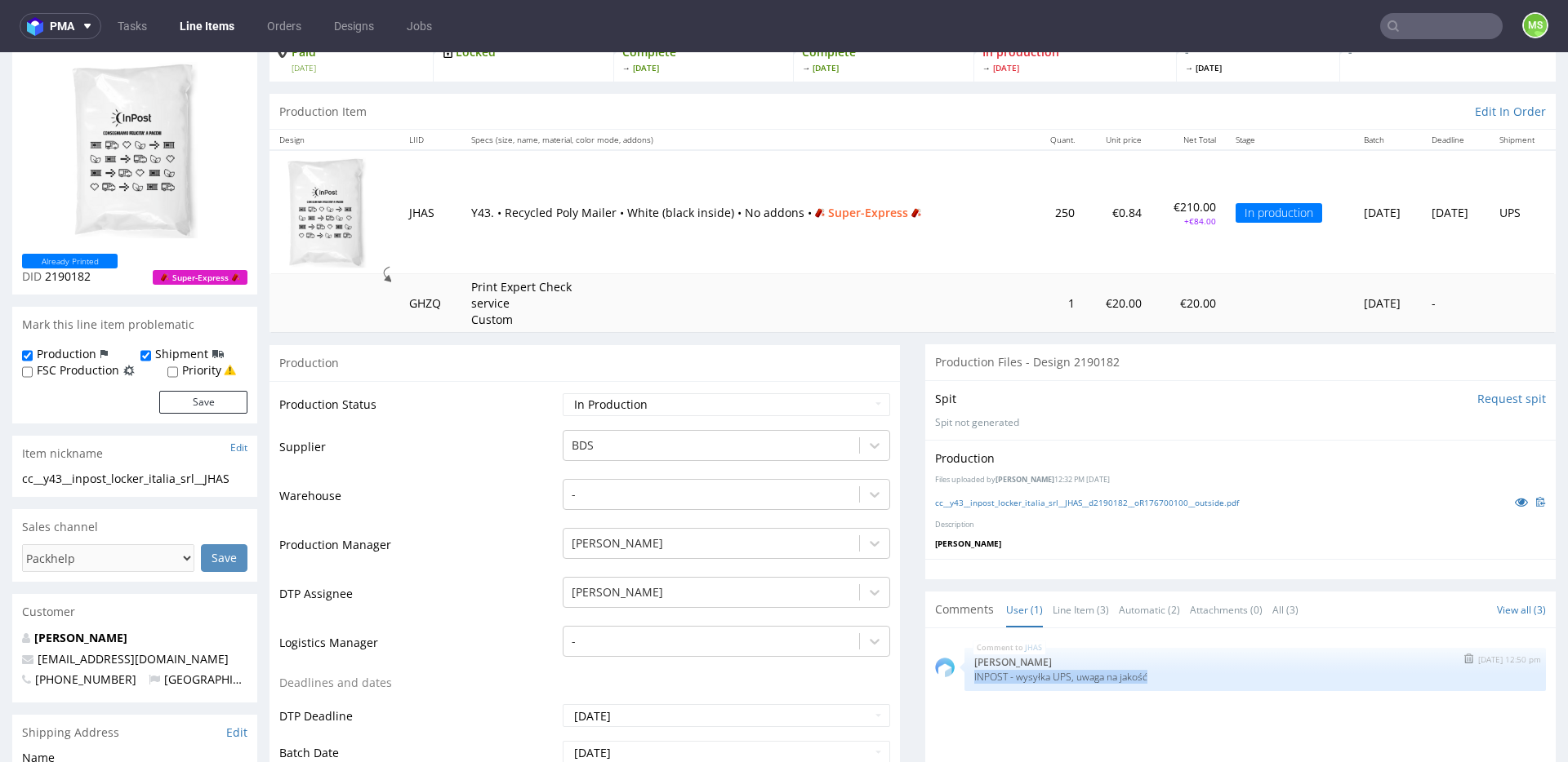
drag, startPoint x: 1133, startPoint y: 679, endPoint x: 961, endPoint y: 682, distance: 172.0
click at [964, 682] on div "JHAS 27th Aug 25 | 12:50 pm Ewa Prus INPOST - wysyłka UPS, uwaga na jakość" at bounding box center [1255, 669] width 582 height 43
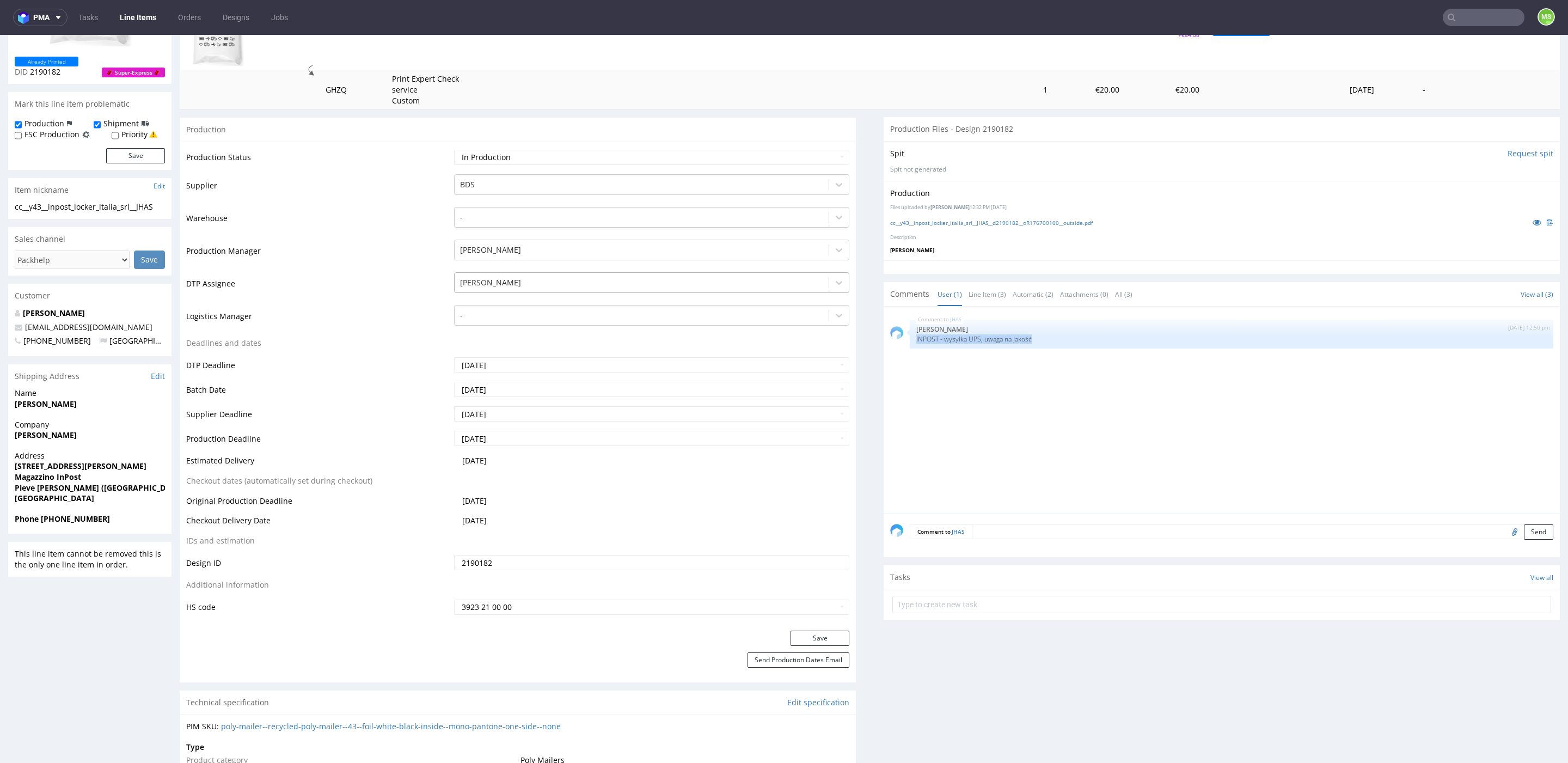
scroll to position [197, 0]
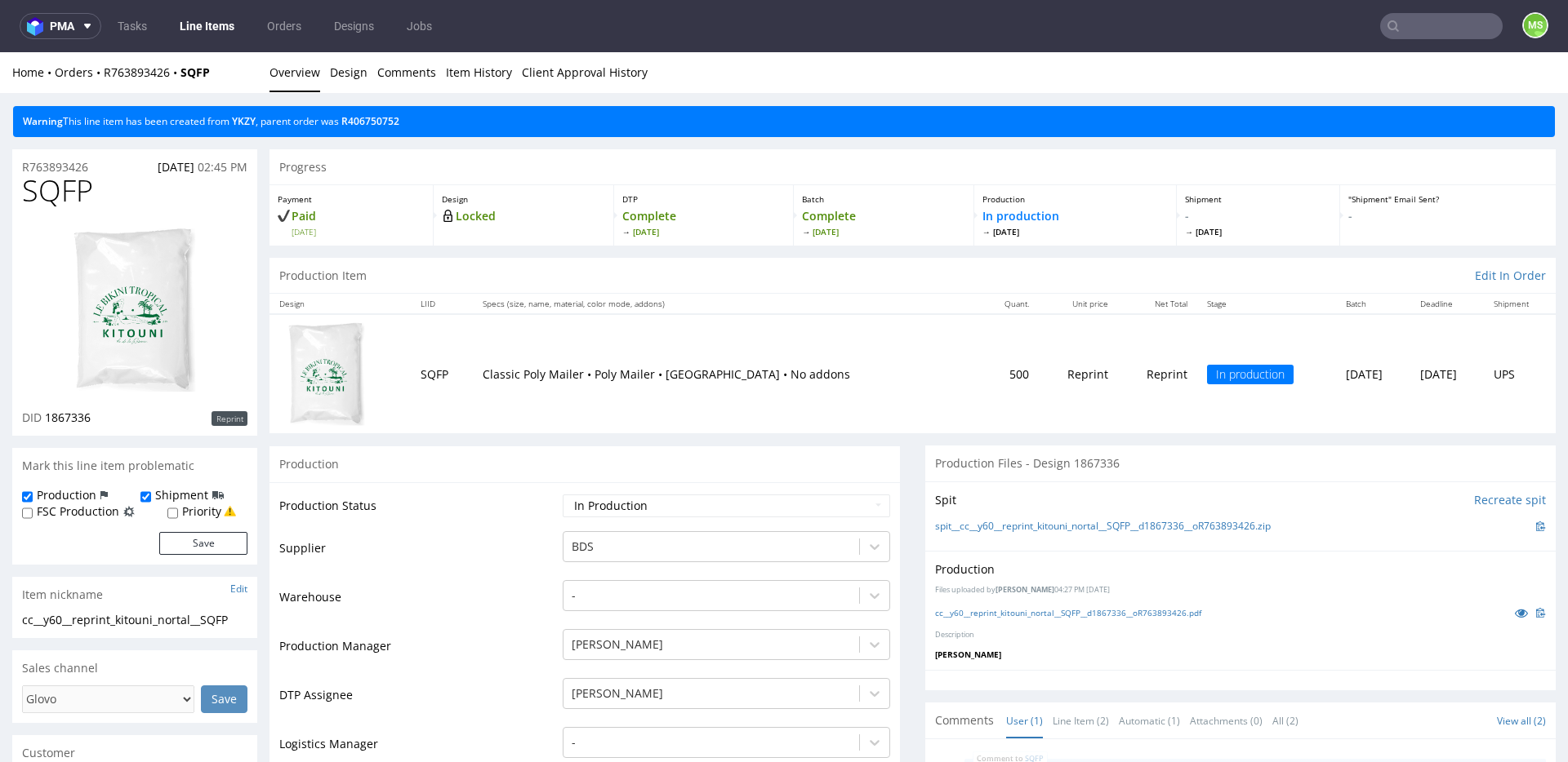
scroll to position [91, 0]
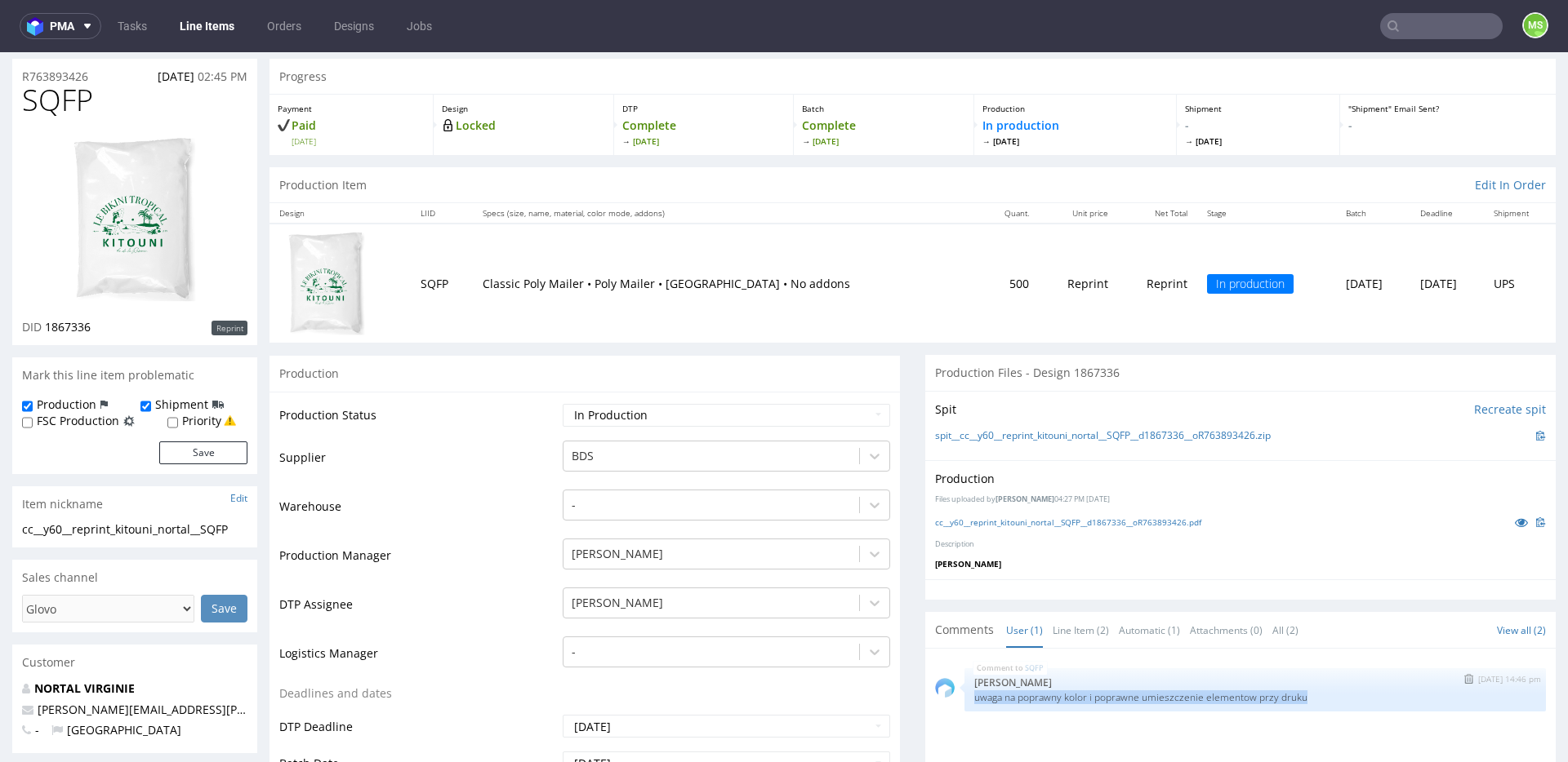
drag, startPoint x: 1313, startPoint y: 702, endPoint x: 1003, endPoint y: 704, distance: 310.0
click at [974, 700] on p "uwaga na poprawny kolor i poprawne umieszczenie elementow przy druku" at bounding box center [1254, 697] width 562 height 12
click at [1098, 698] on p "uwaga na poprawny kolor i poprawne umieszczenie elementow przy druku" at bounding box center [1254, 697] width 562 height 12
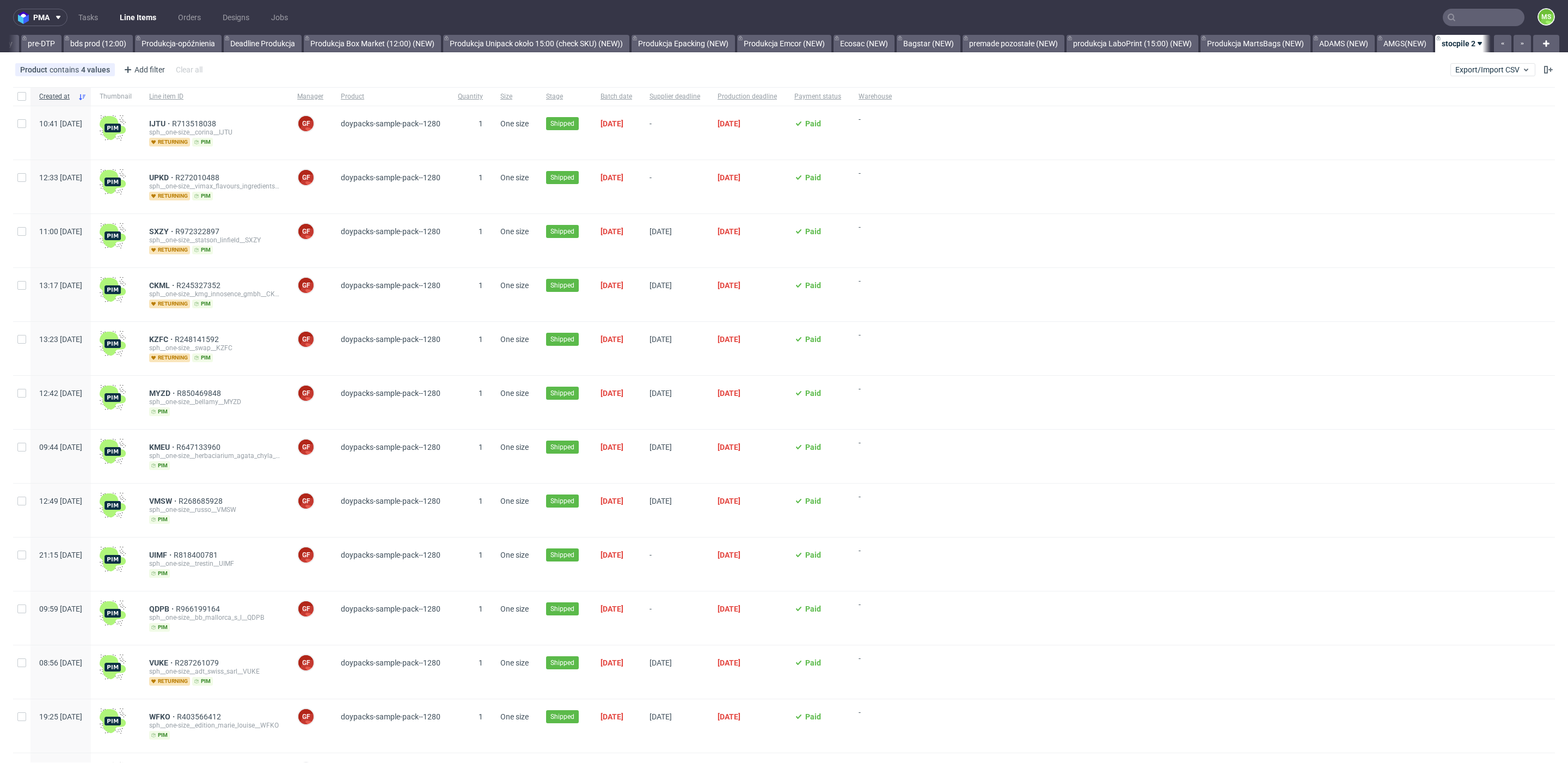
scroll to position [0, 1854]
click at [1463, 69] on span "Export/Import CSV" at bounding box center [1492, 70] width 75 height 9
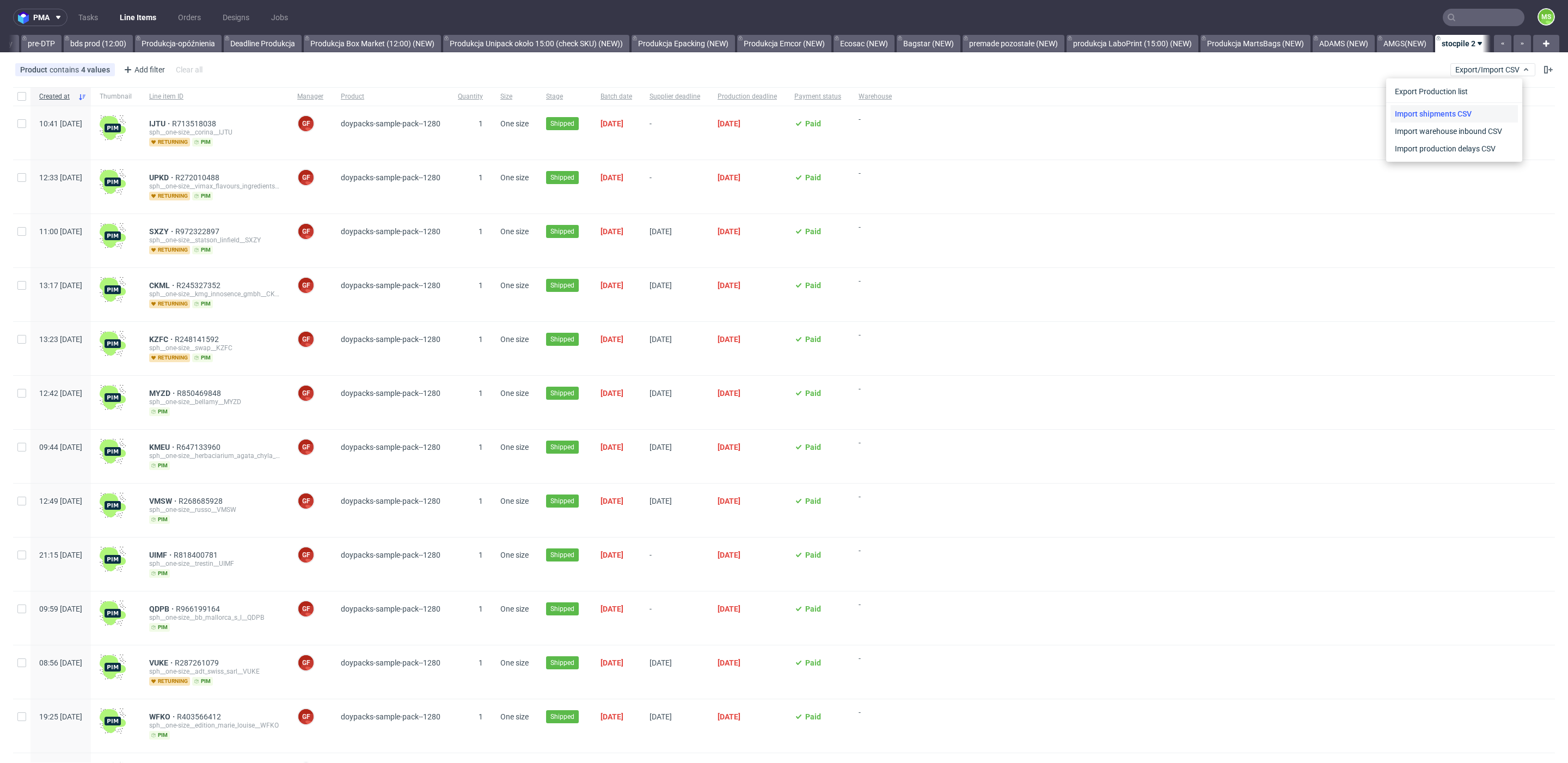
click at [1455, 110] on link "Import shipments CSV" at bounding box center [1454, 114] width 127 height 18
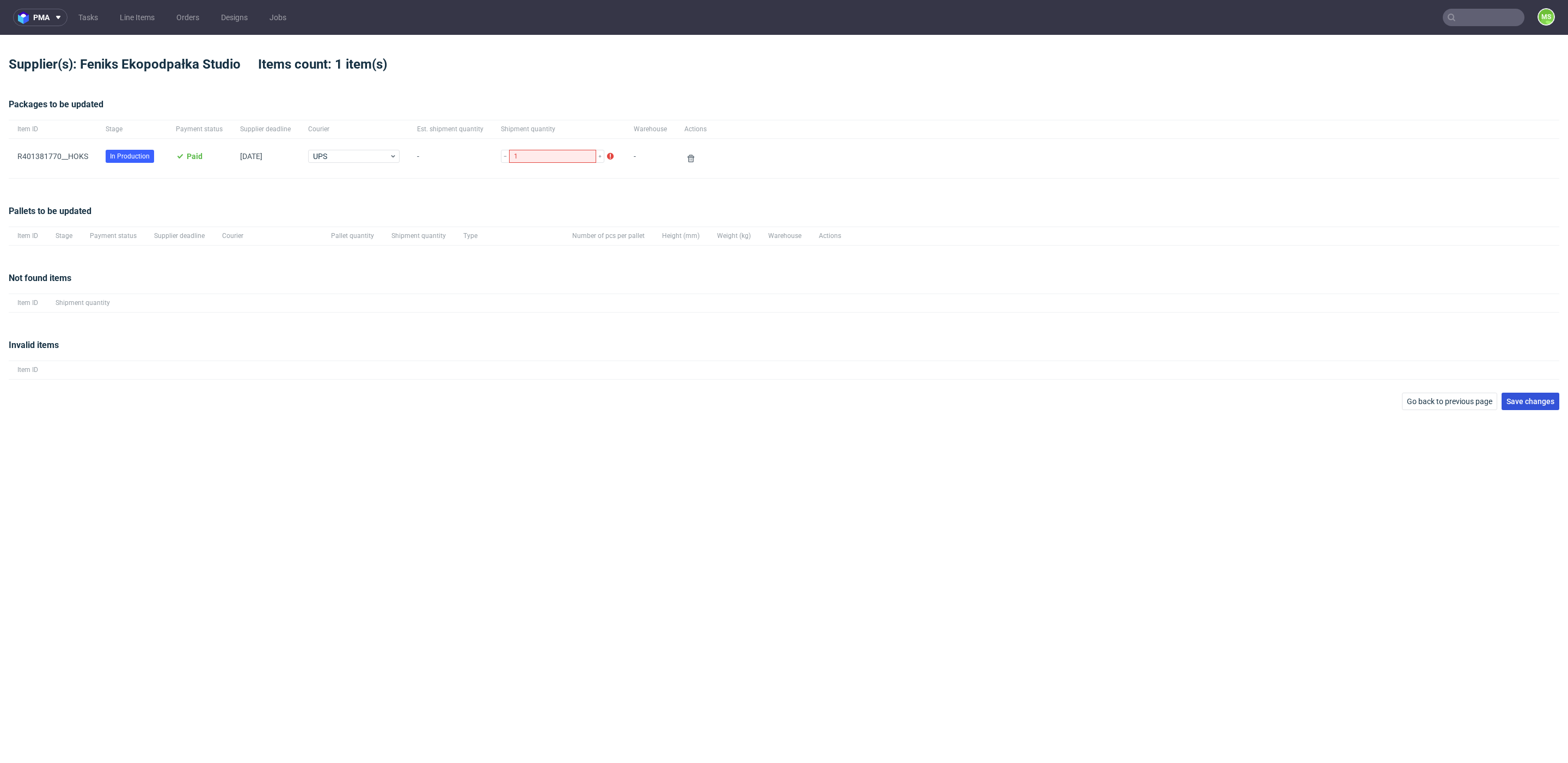
click at [1545, 402] on span "Save changes" at bounding box center [1530, 401] width 48 height 8
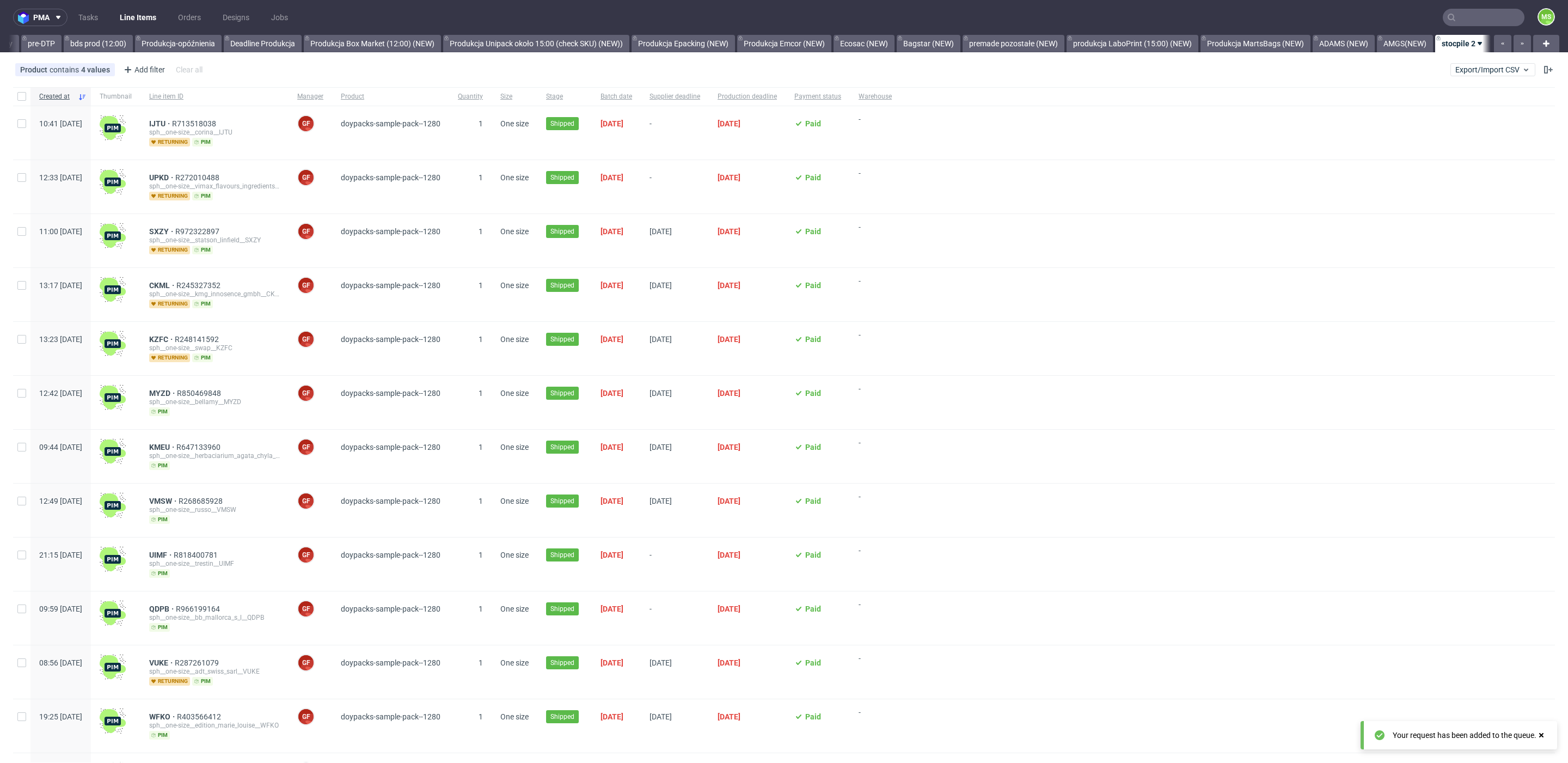
scroll to position [0, 1854]
click at [1459, 21] on input "text" at bounding box center [1417, 18] width 213 height 18
paste input "EVAC"
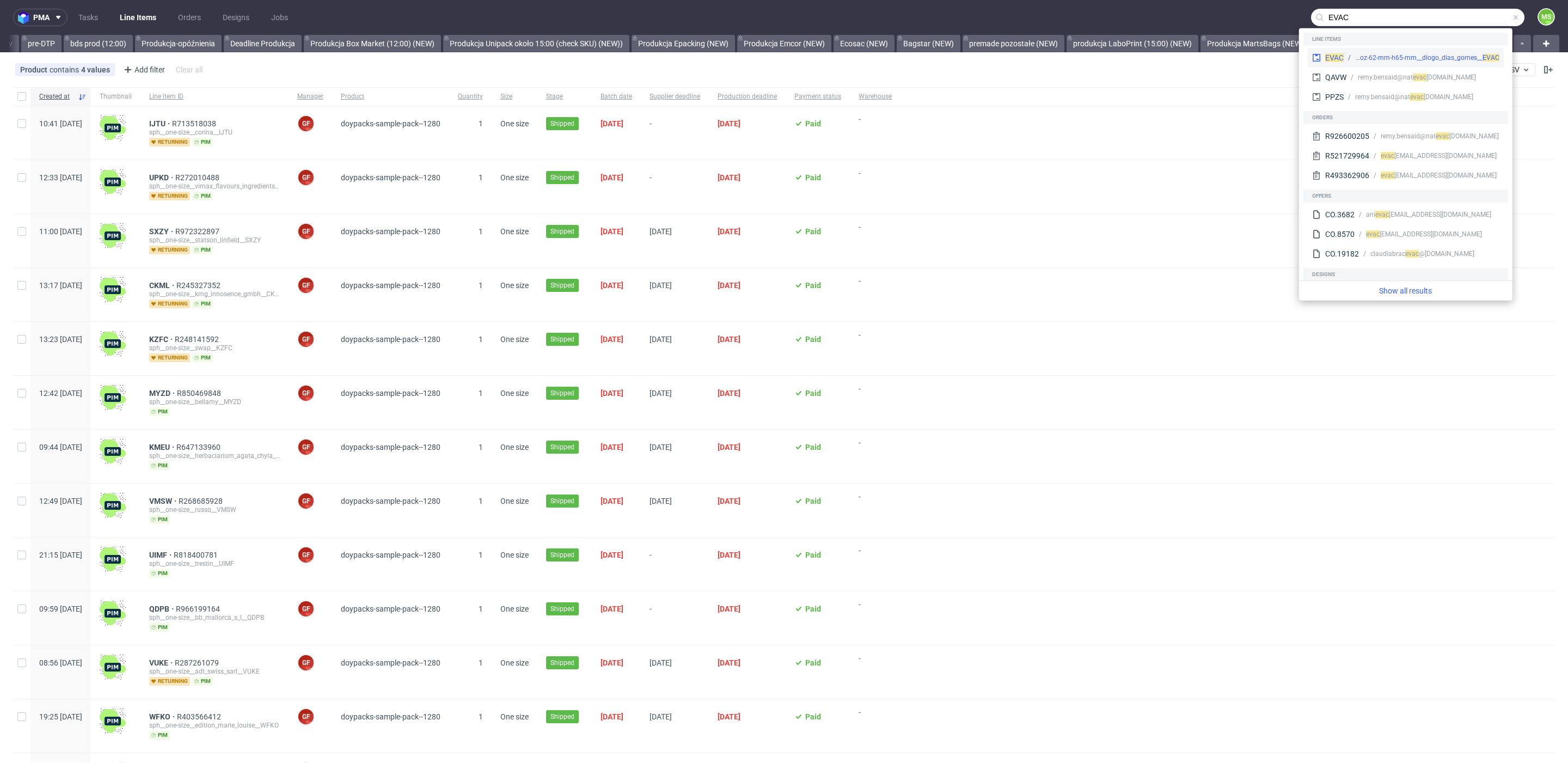
type input "EVAC"
click at [1385, 61] on div "krl__100-ml-4oz-62-mm-h65-mm__diogo_dias_gomes__ EVAC" at bounding box center [1427, 58] width 144 height 10
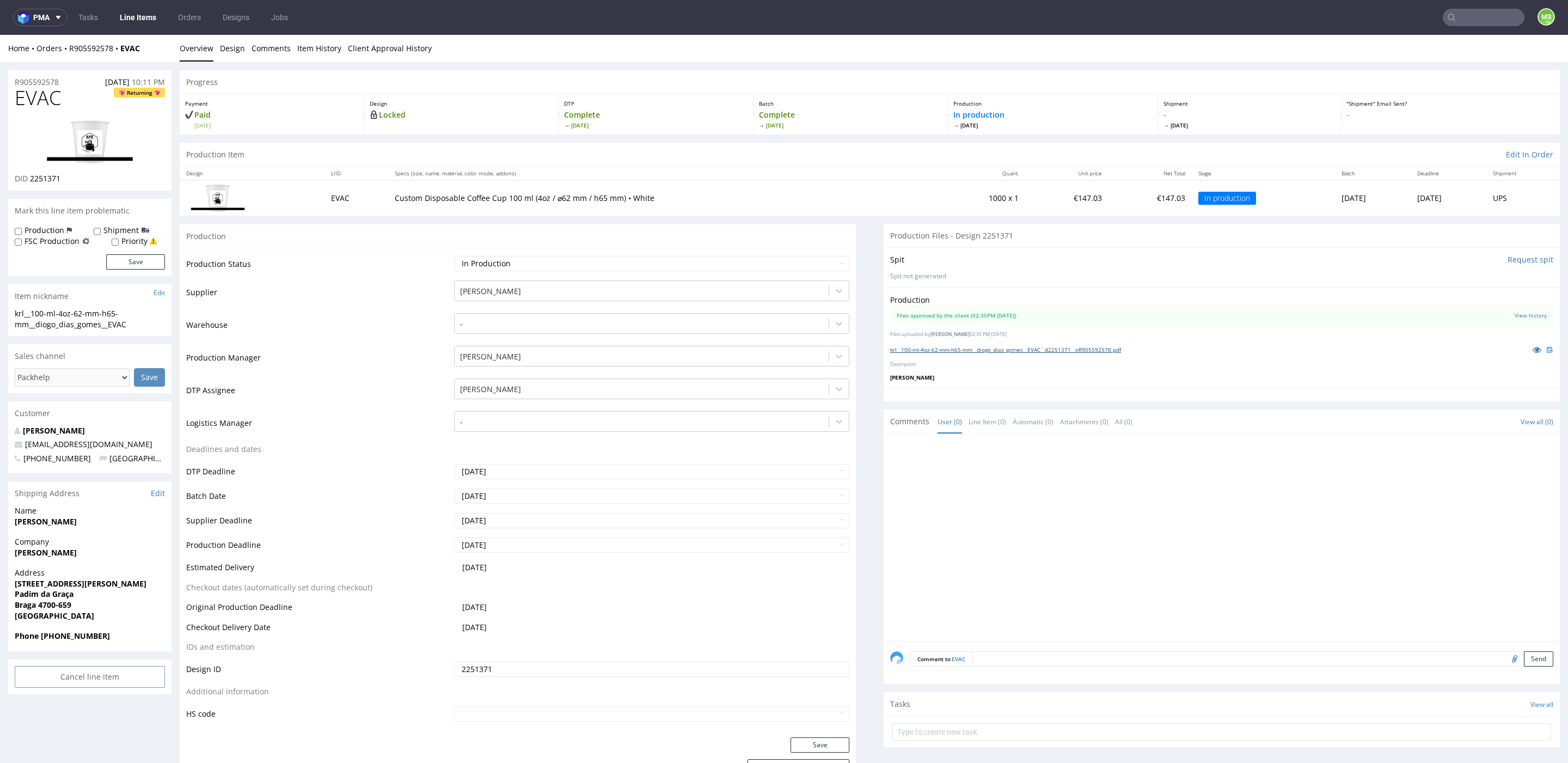
click at [1013, 348] on link "krl__100-ml-4oz-62-mm-h65-mm__diogo_dias_gomes__EVAC__d2251371__oR905592578.pdf" at bounding box center [1005, 350] width 231 height 8
click at [1062, 348] on link "krl__100-ml-4oz-62-mm-h65-mm__diogo_dias_gomes__EVAC__d2251371__oR905592578.pdf" at bounding box center [1005, 348] width 231 height 8
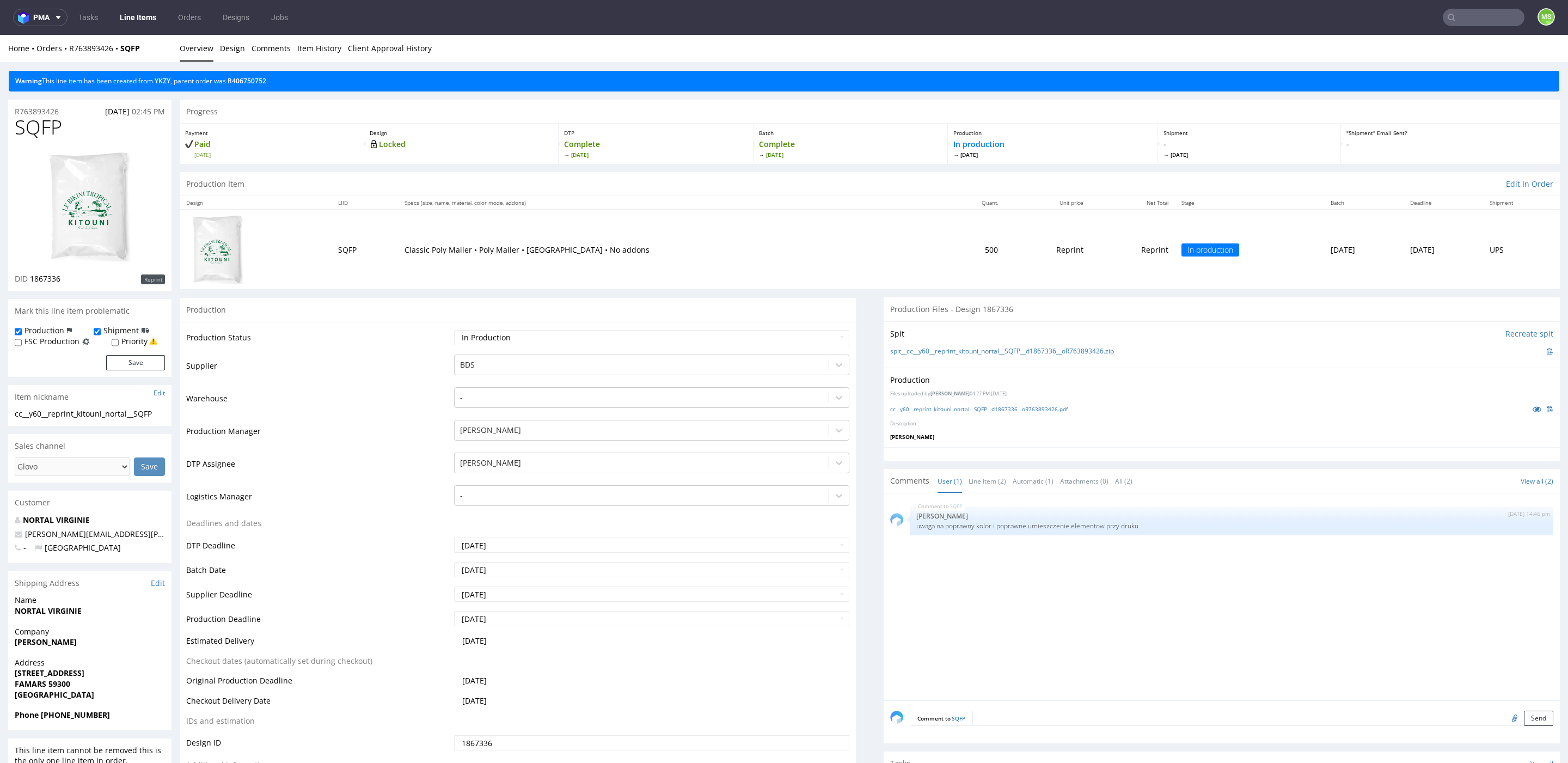
scroll to position [60, 0]
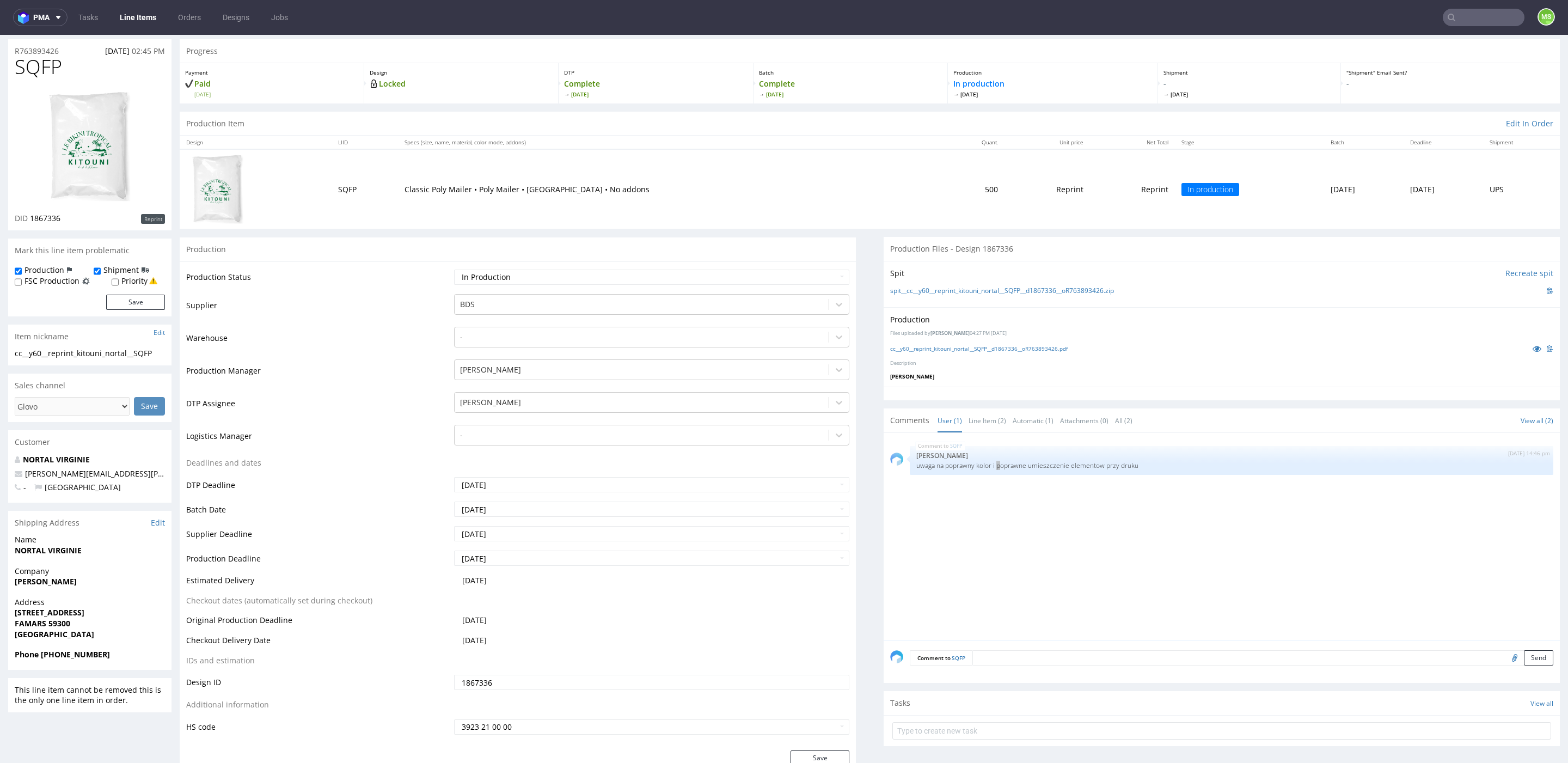
click at [1473, 18] on input "text" at bounding box center [1484, 18] width 82 height 18
paste input "WARQ"
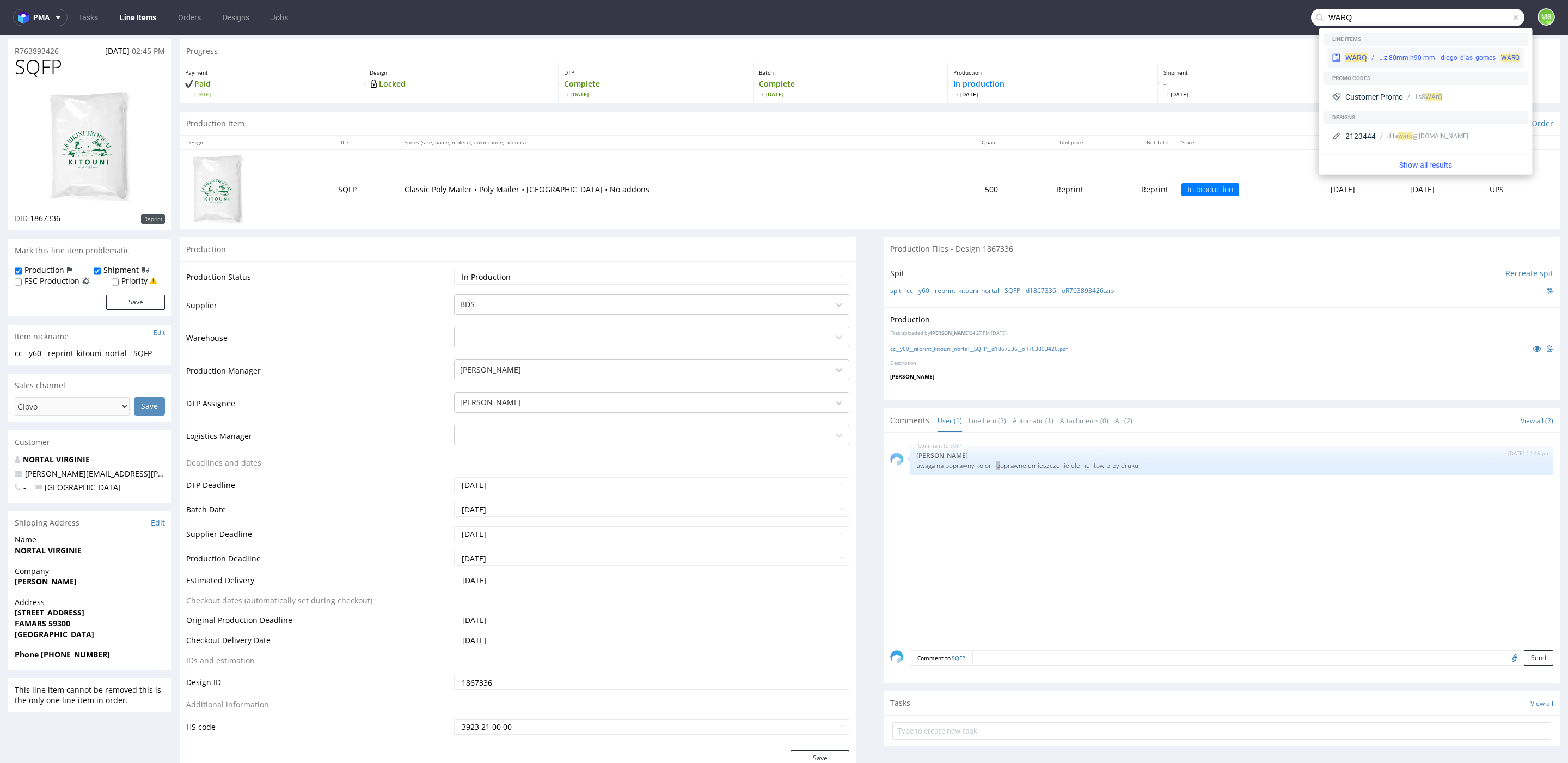
type input "WARQ"
click at [1436, 50] on div "WARQ krl__250-ml-8oz-80mm-h90-mm__diogo_dias_gomes__ WARQ" at bounding box center [1426, 57] width 196 height 20
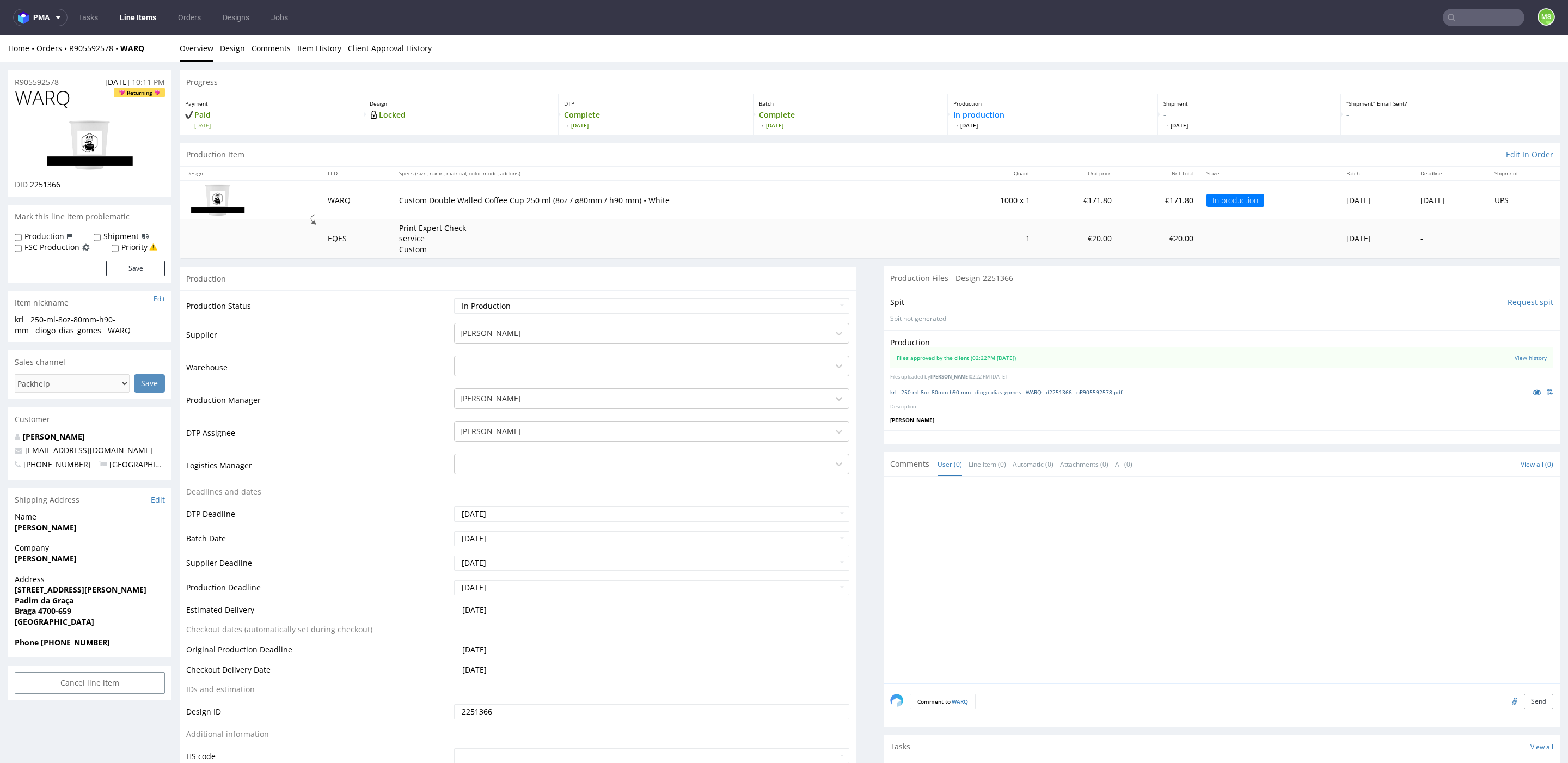
click at [1062, 388] on link "krl__250-ml-8oz-80mm-h90-mm__diogo_dias_gomes__WARQ__d2251366__oR905592578.pdf" at bounding box center [1006, 392] width 232 height 8
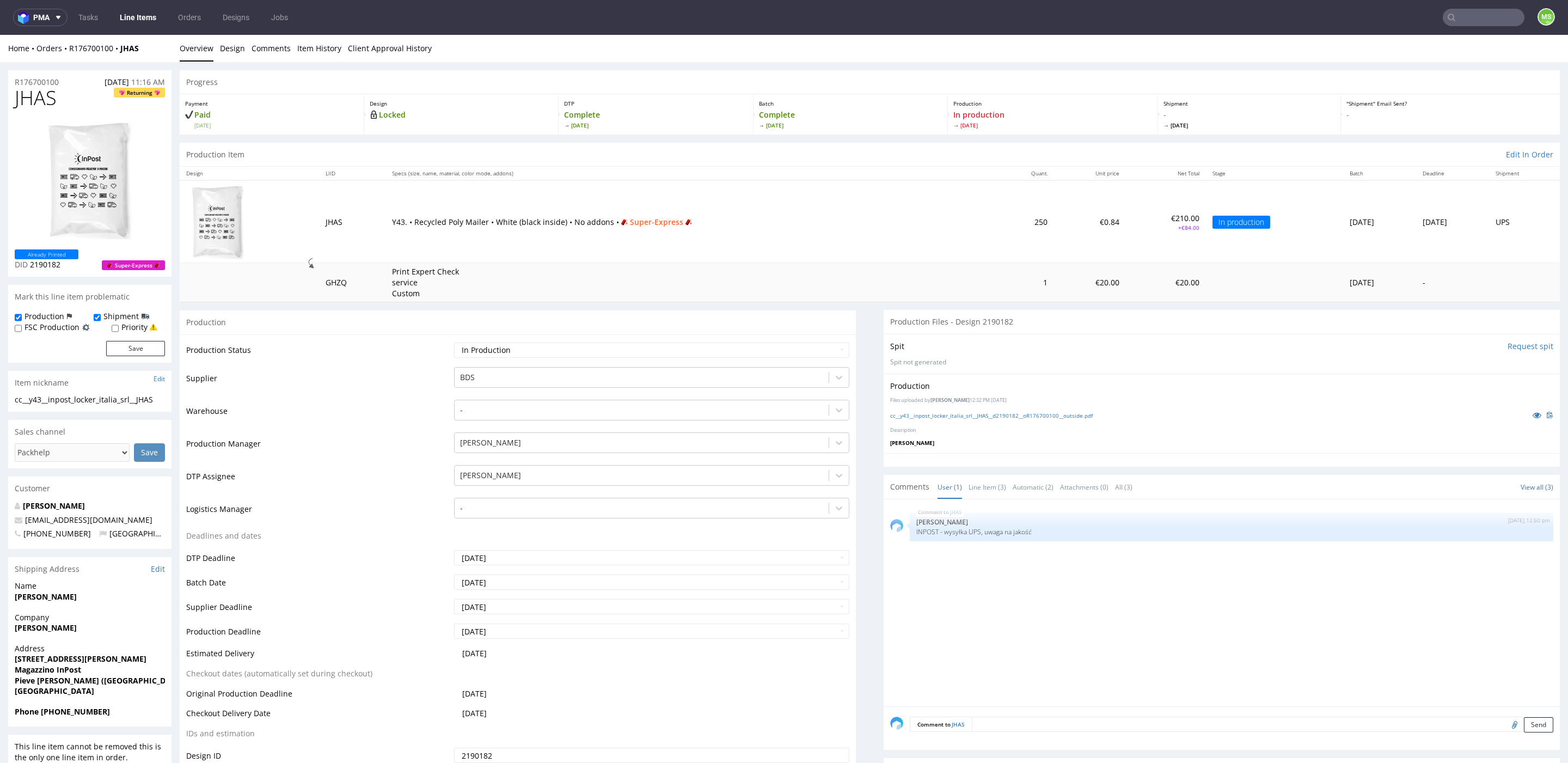
scroll to position [197, 0]
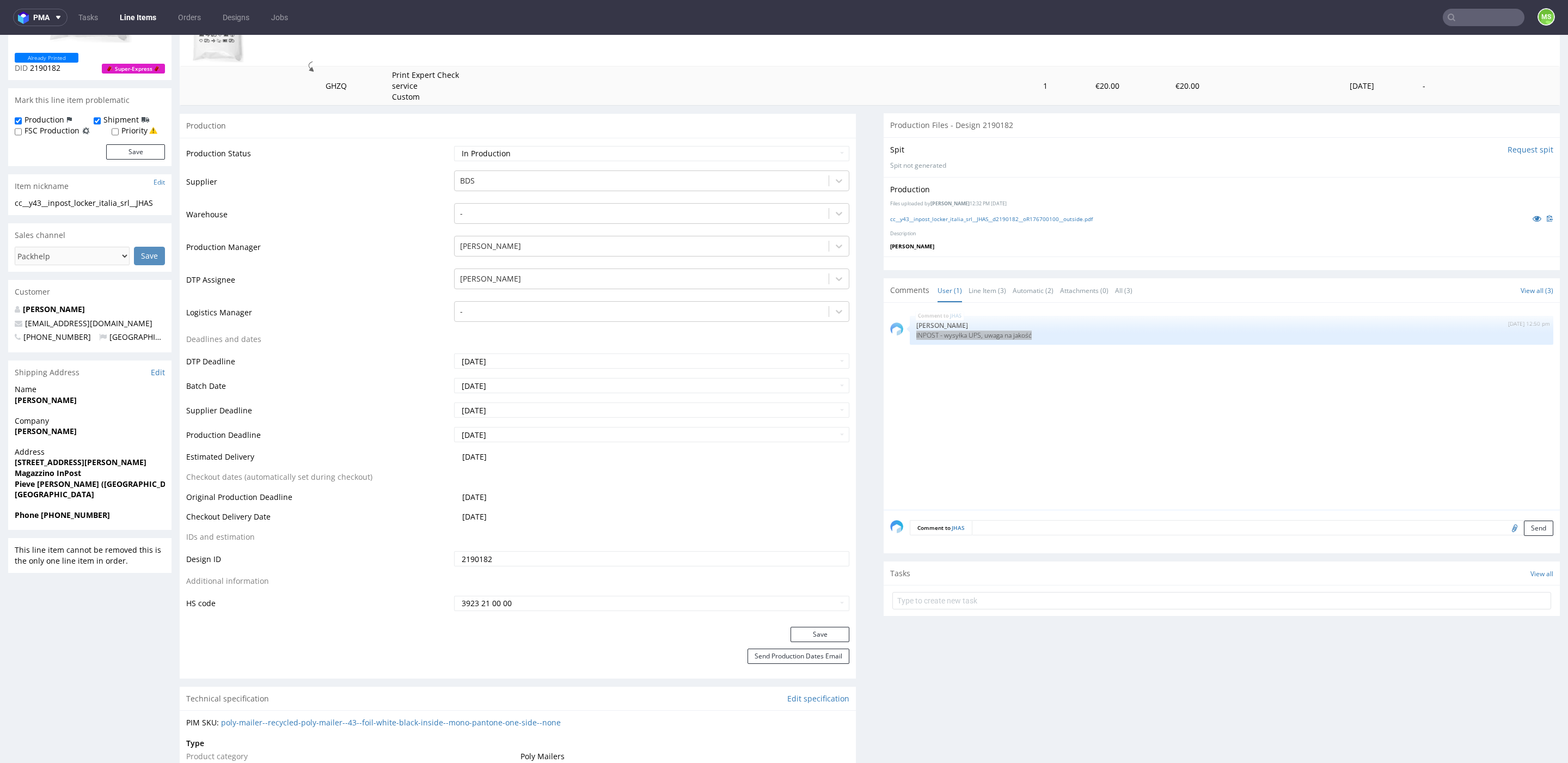
click at [1490, 18] on input "text" at bounding box center [1484, 18] width 82 height 18
paste input "GUEV"
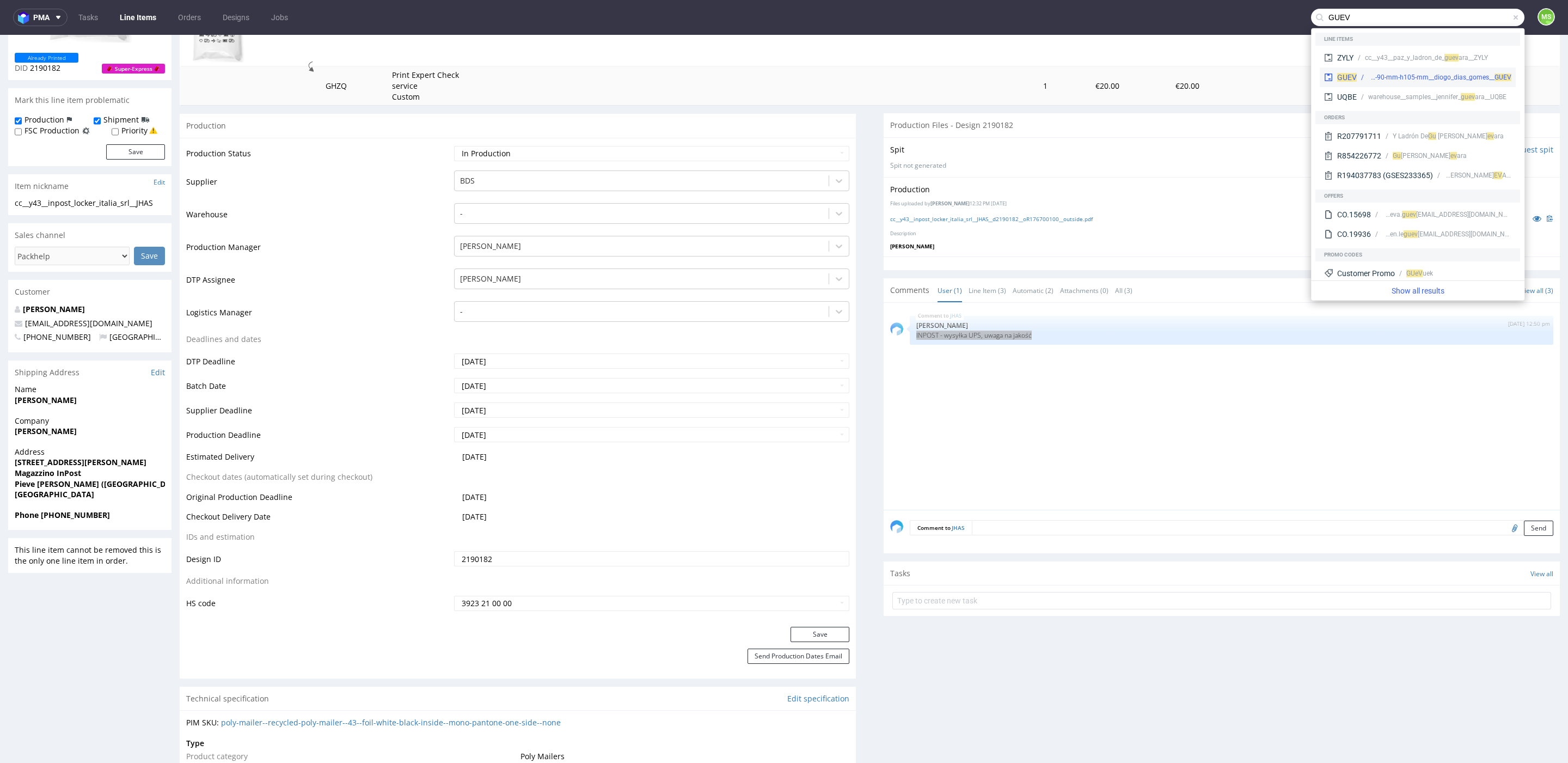
type input "GUEV"
click at [1409, 74] on div "krl__300-ml-12oz-90-mm-h105-mm__diogo_dias_gomes__ GUEV" at bounding box center [1440, 77] width 143 height 10
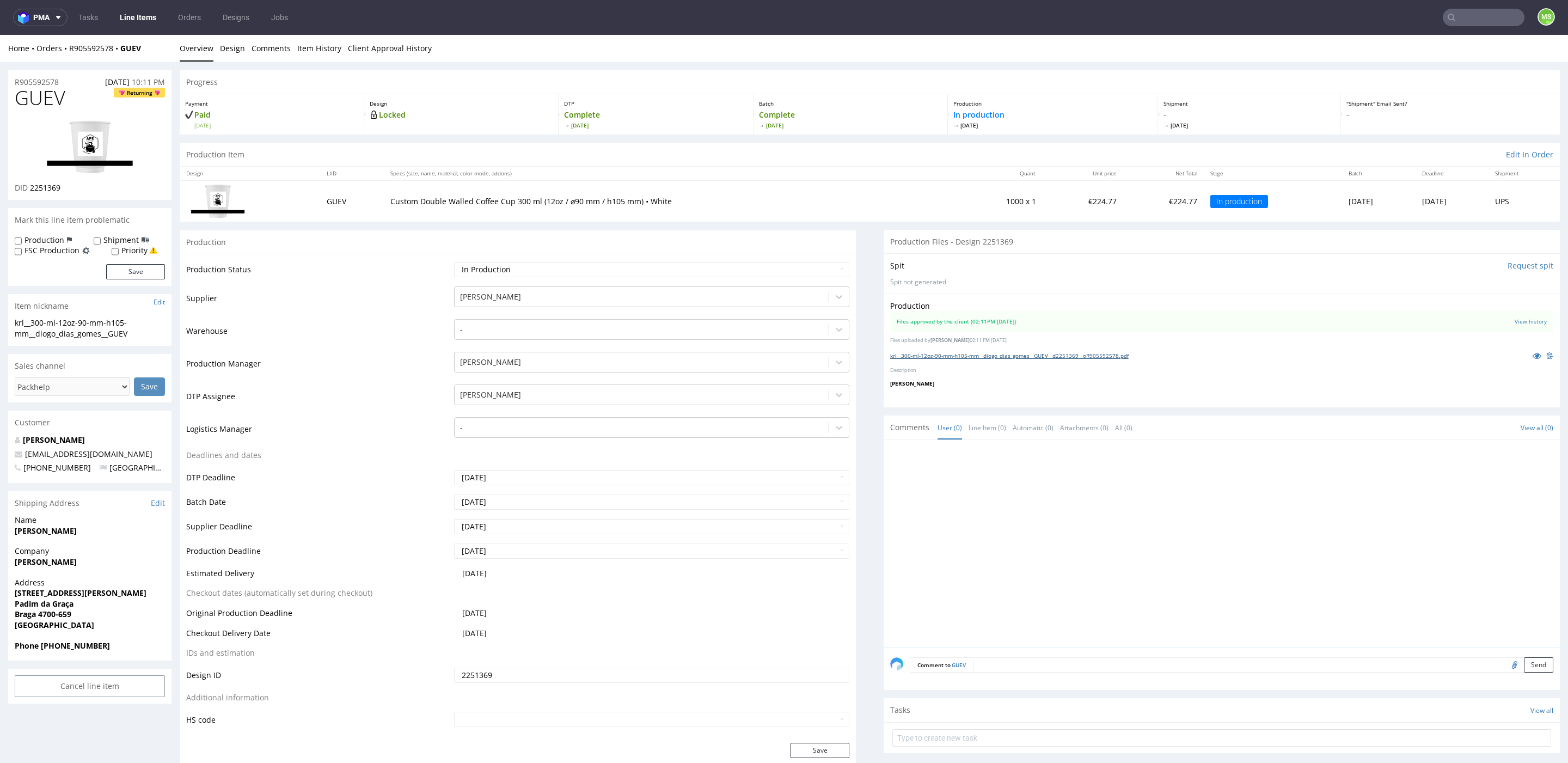
click at [1109, 354] on link "krl__300-ml-12oz-90-mm-h105-mm__diogo_dias_gomes__GUEV__d2251369__oR905592578.p…" at bounding box center [1009, 355] width 239 height 8
